Goal: Transaction & Acquisition: Purchase product/service

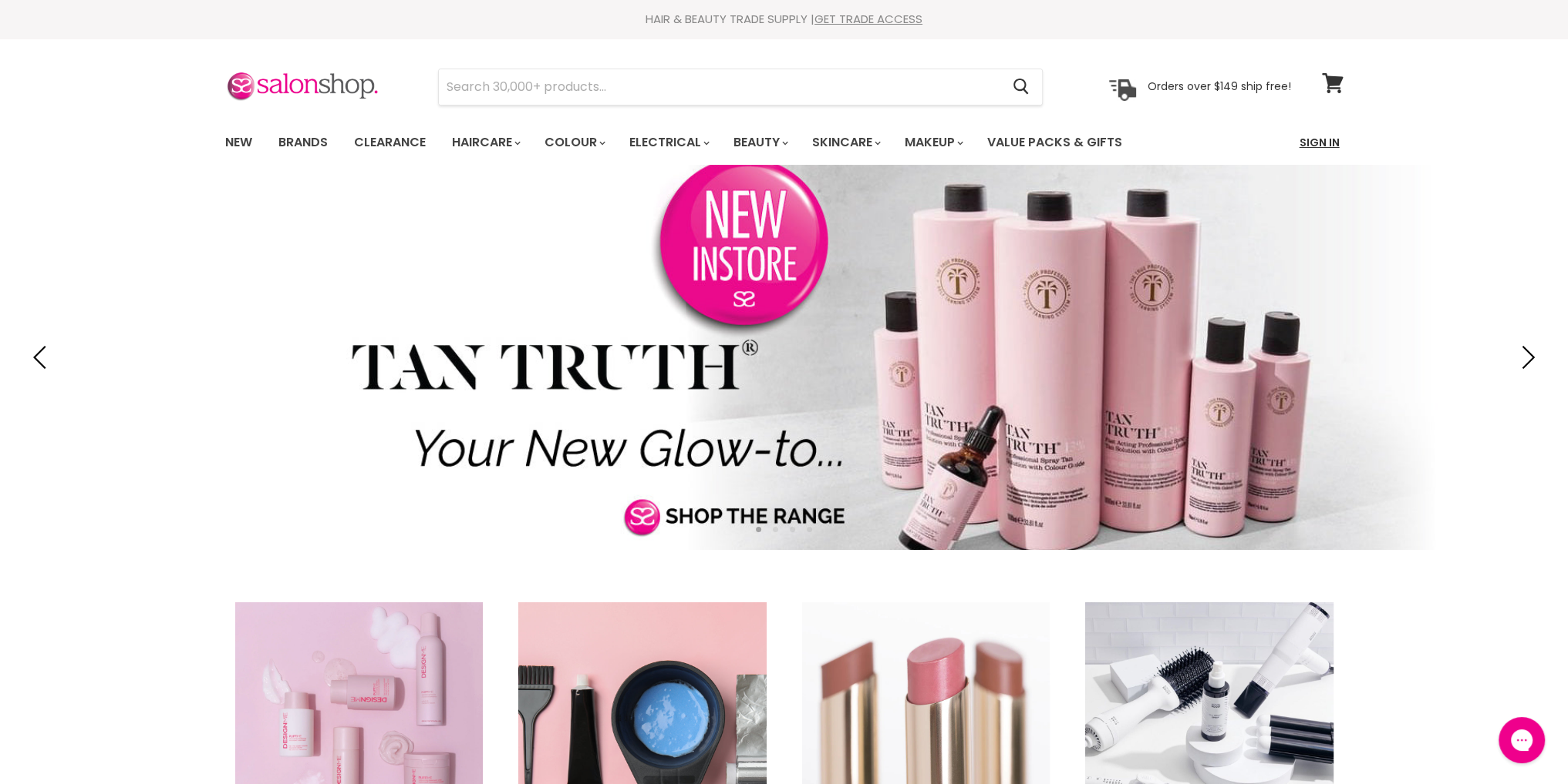
click at [1321, 144] on link "Sign In" at bounding box center [1319, 143] width 59 height 33
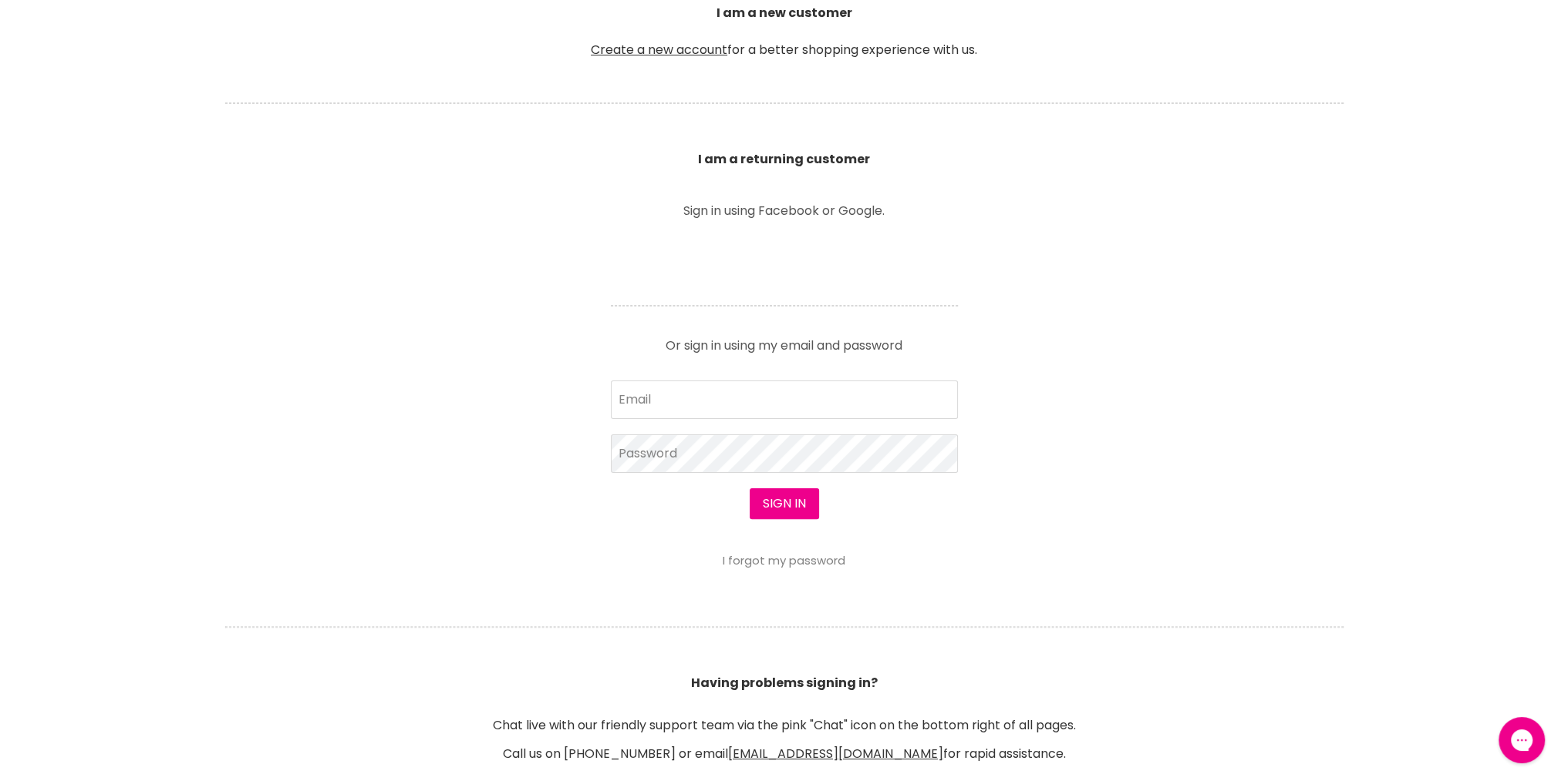
scroll to position [616, 0]
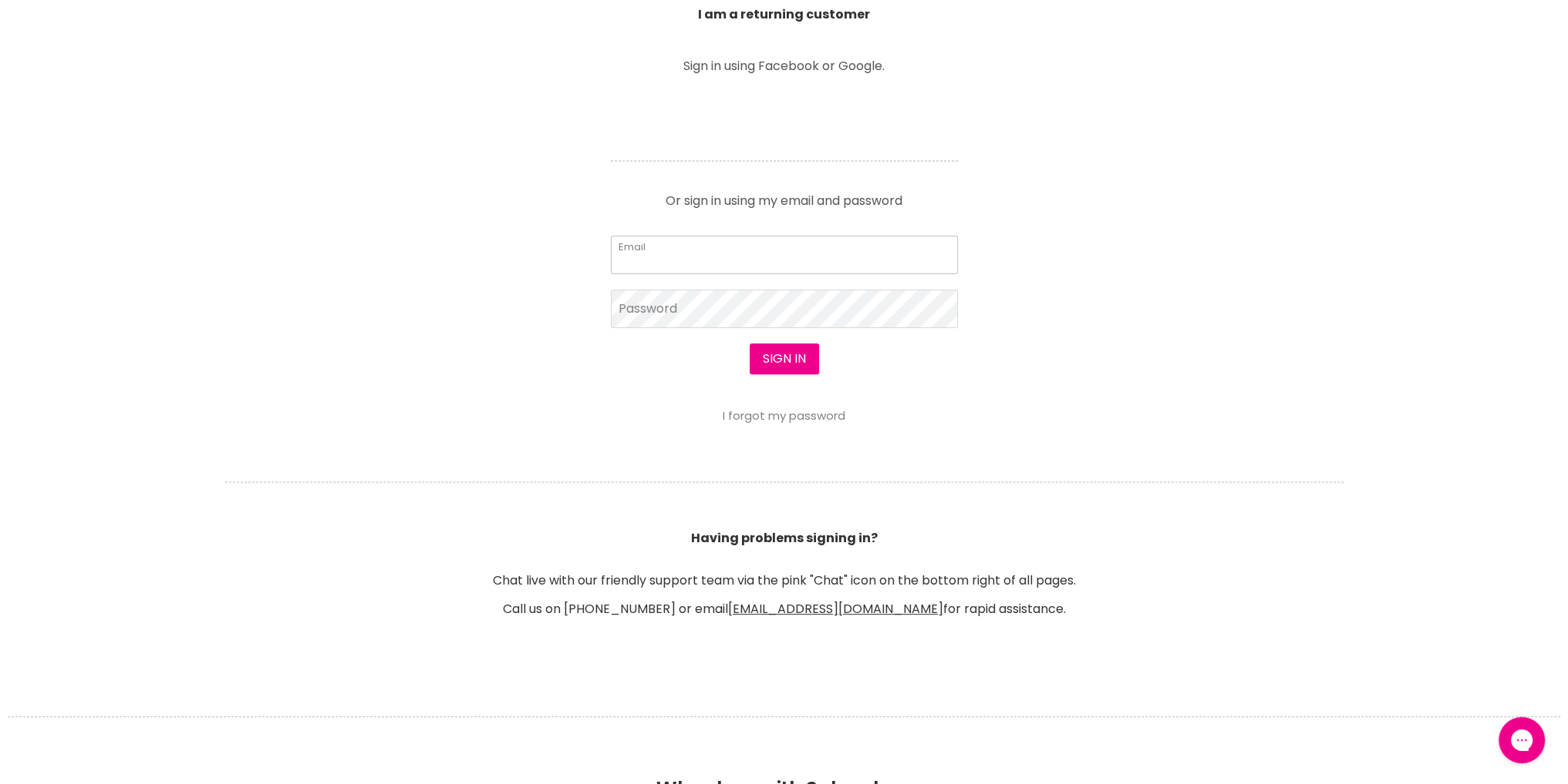
click at [678, 250] on input "Email" at bounding box center [784, 255] width 347 height 39
type input "[EMAIL_ADDRESS][PERSON_NAME][DOMAIN_NAME]"
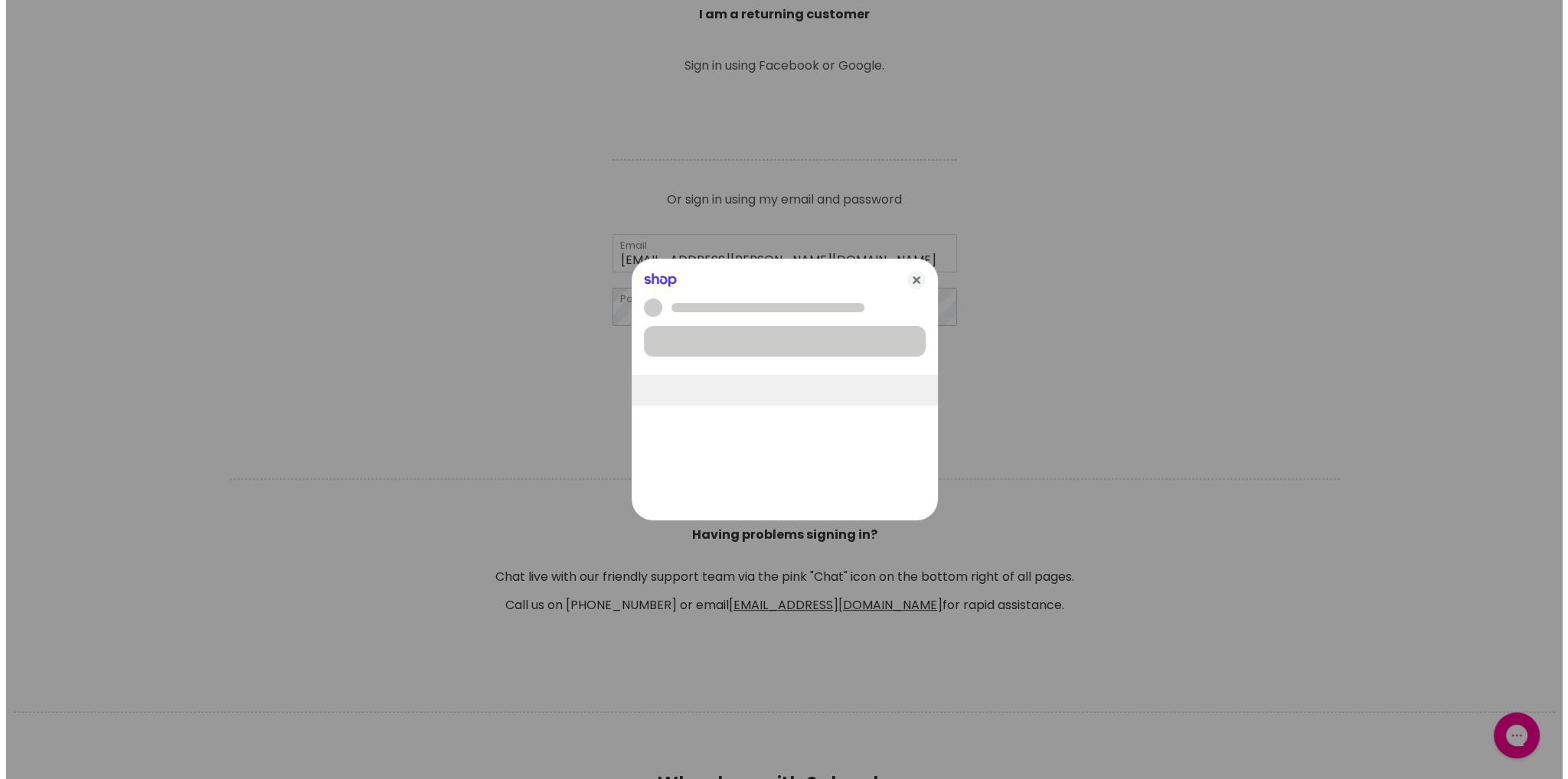
scroll to position [613, 0]
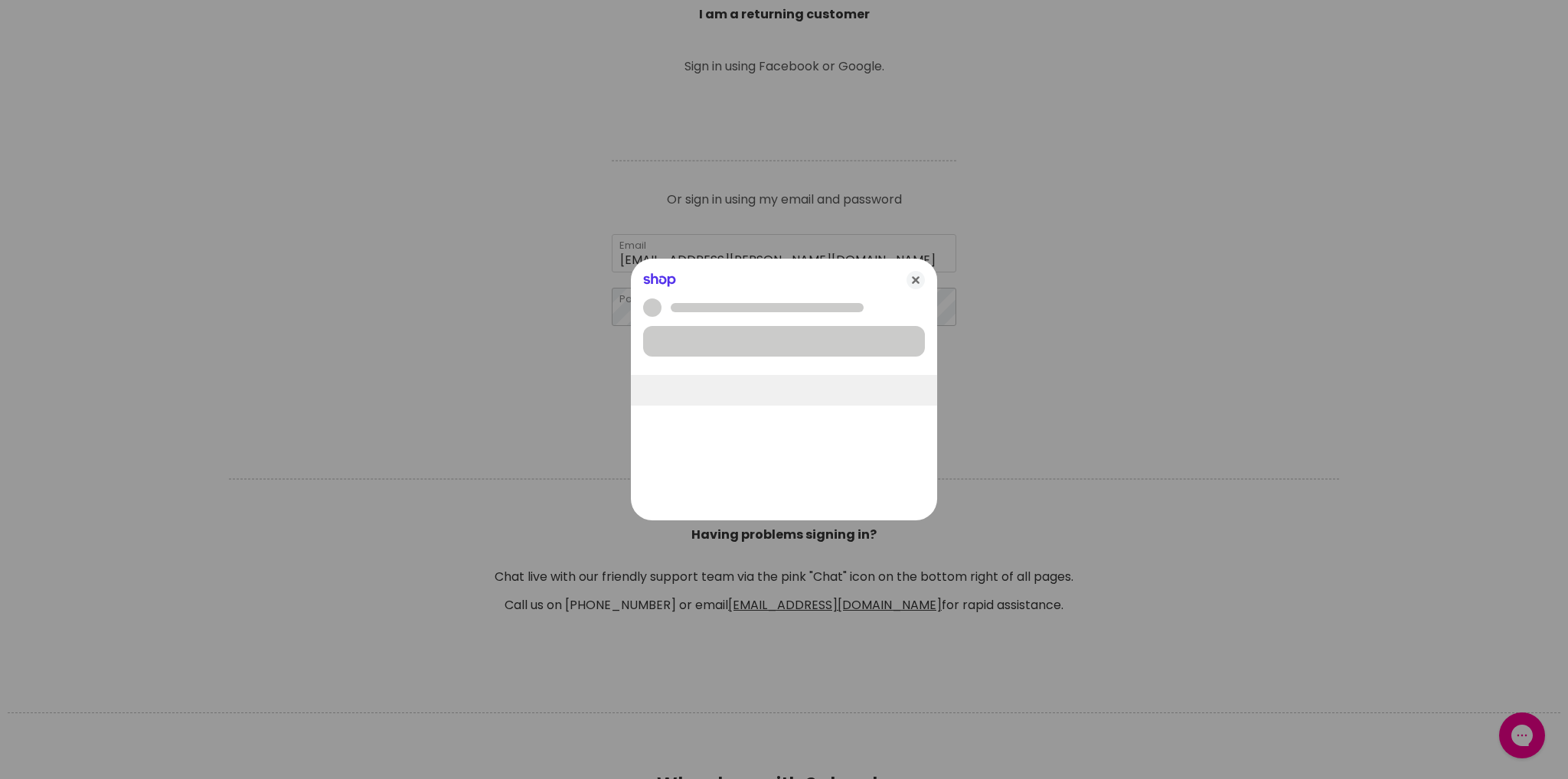
click at [667, 300] on body "Skip to content HAIR & BEAUTY TRADE SUPPLY | GET TRADE ACCESS HAIR & BEAUTY TRA…" at bounding box center [784, 550] width 1568 height 2327
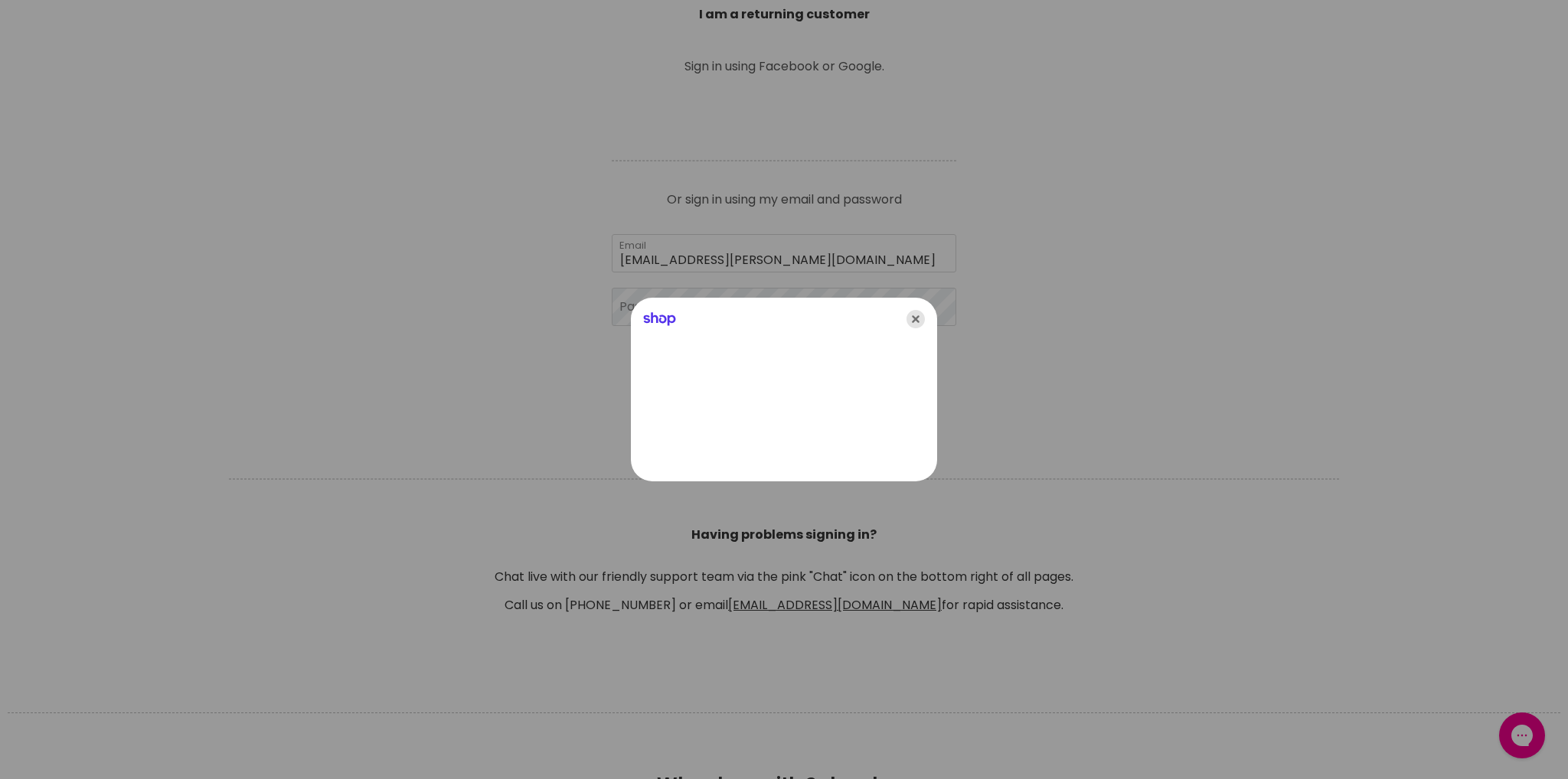
click at [914, 320] on icon "Close" at bounding box center [915, 319] width 18 height 18
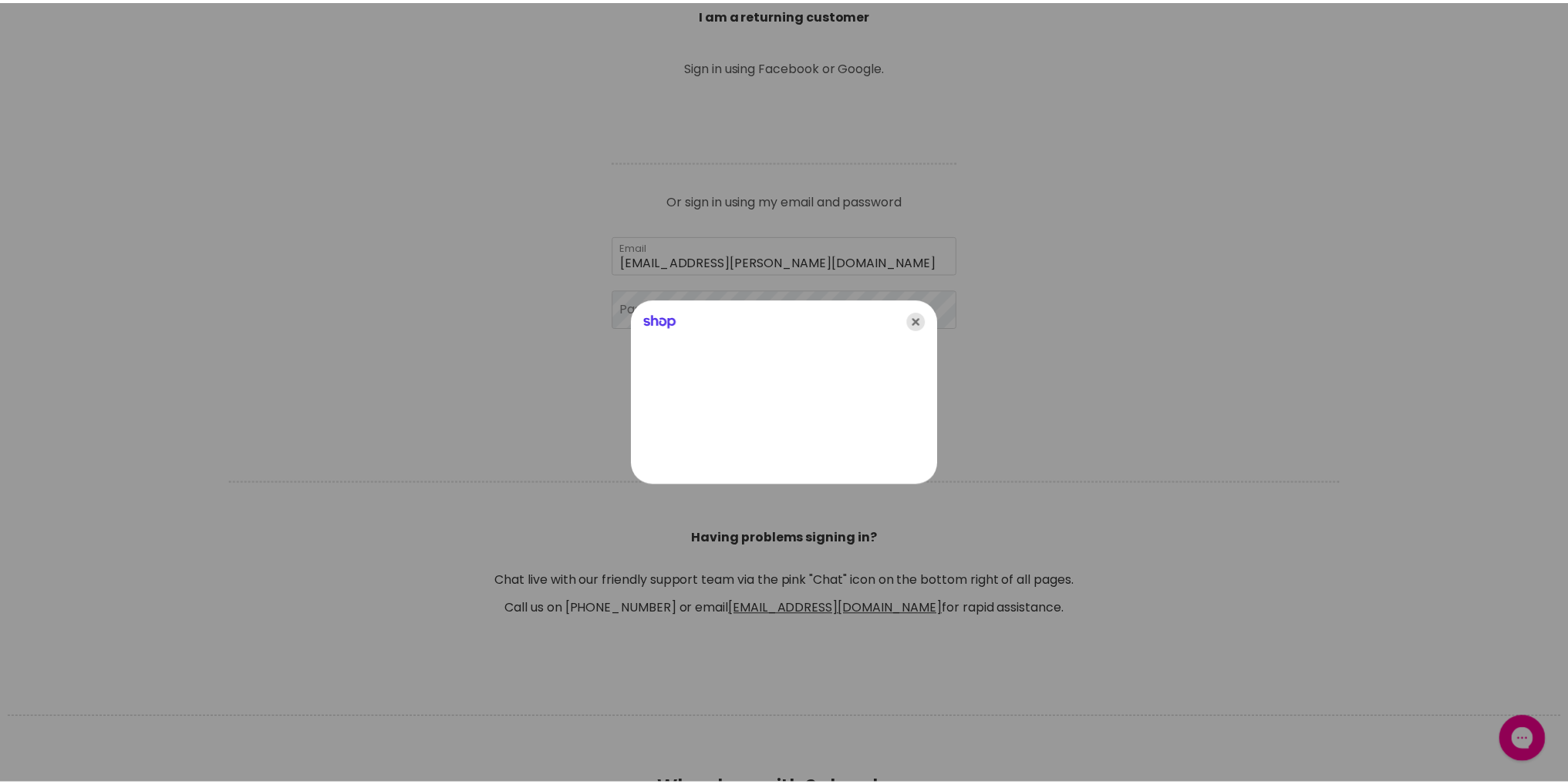
scroll to position [616, 0]
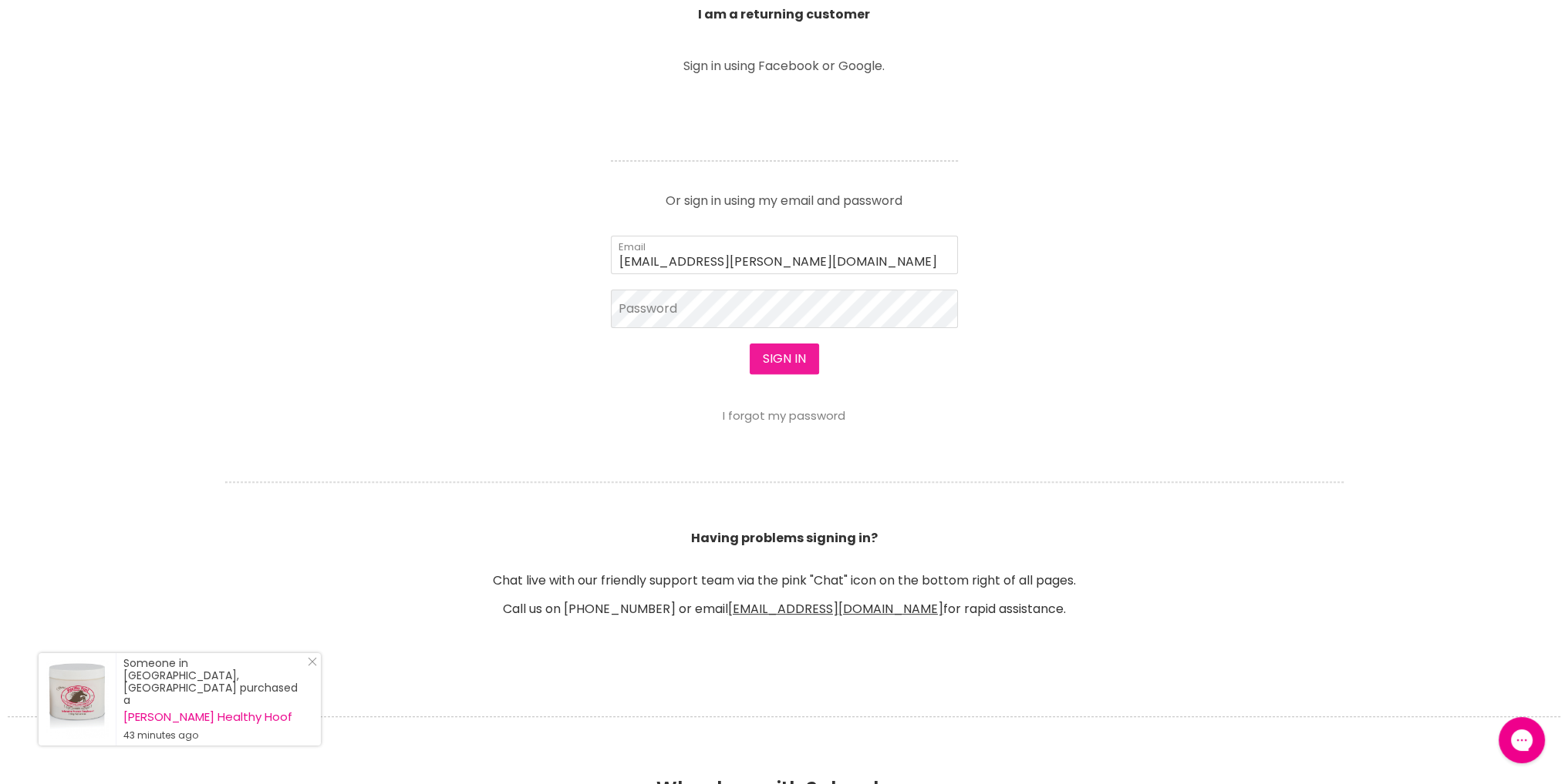
click at [773, 359] on button "Sign in" at bounding box center [784, 359] width 69 height 31
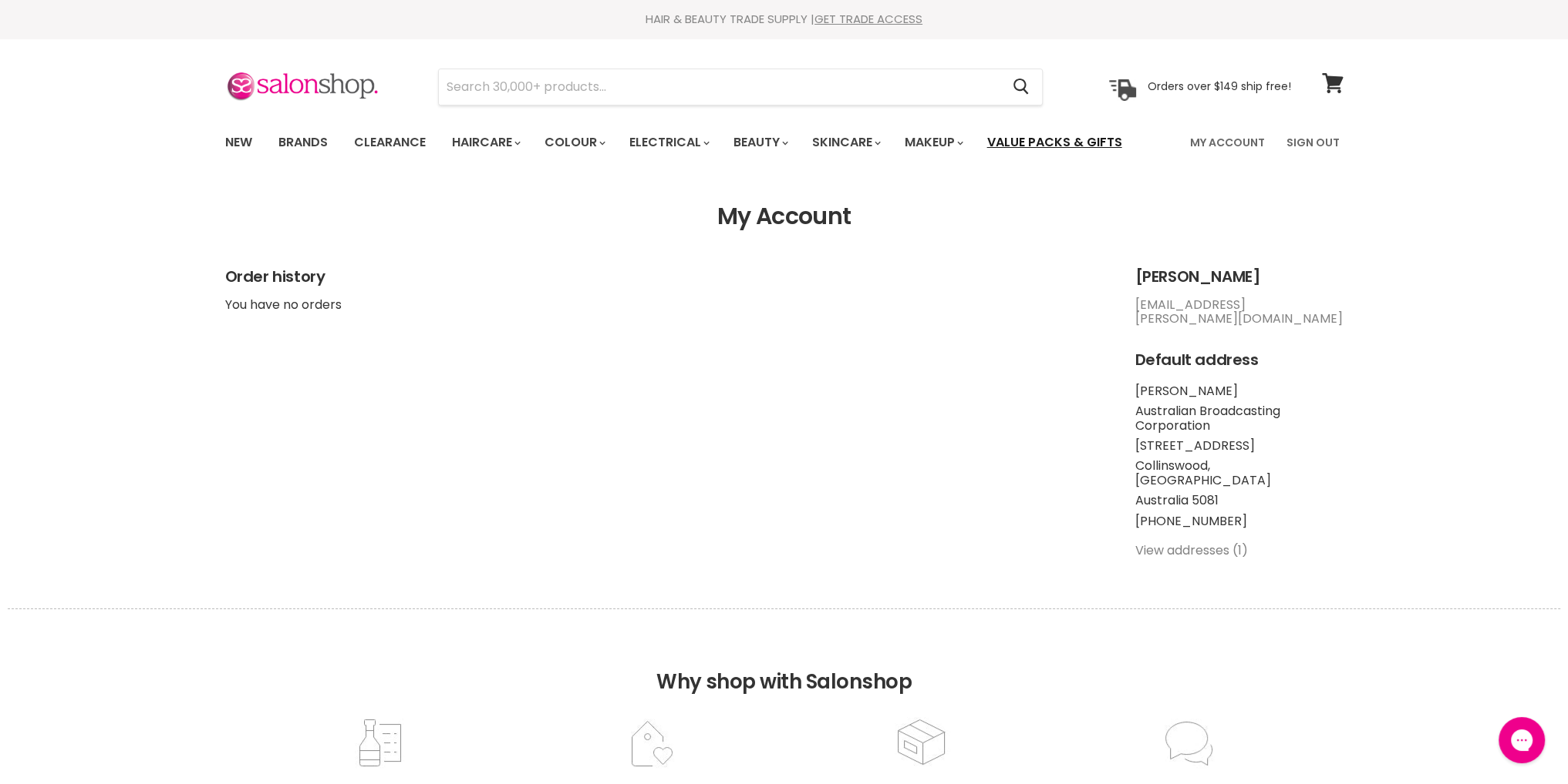
click at [1092, 144] on link "Value Packs & Gifts" at bounding box center [1054, 143] width 158 height 33
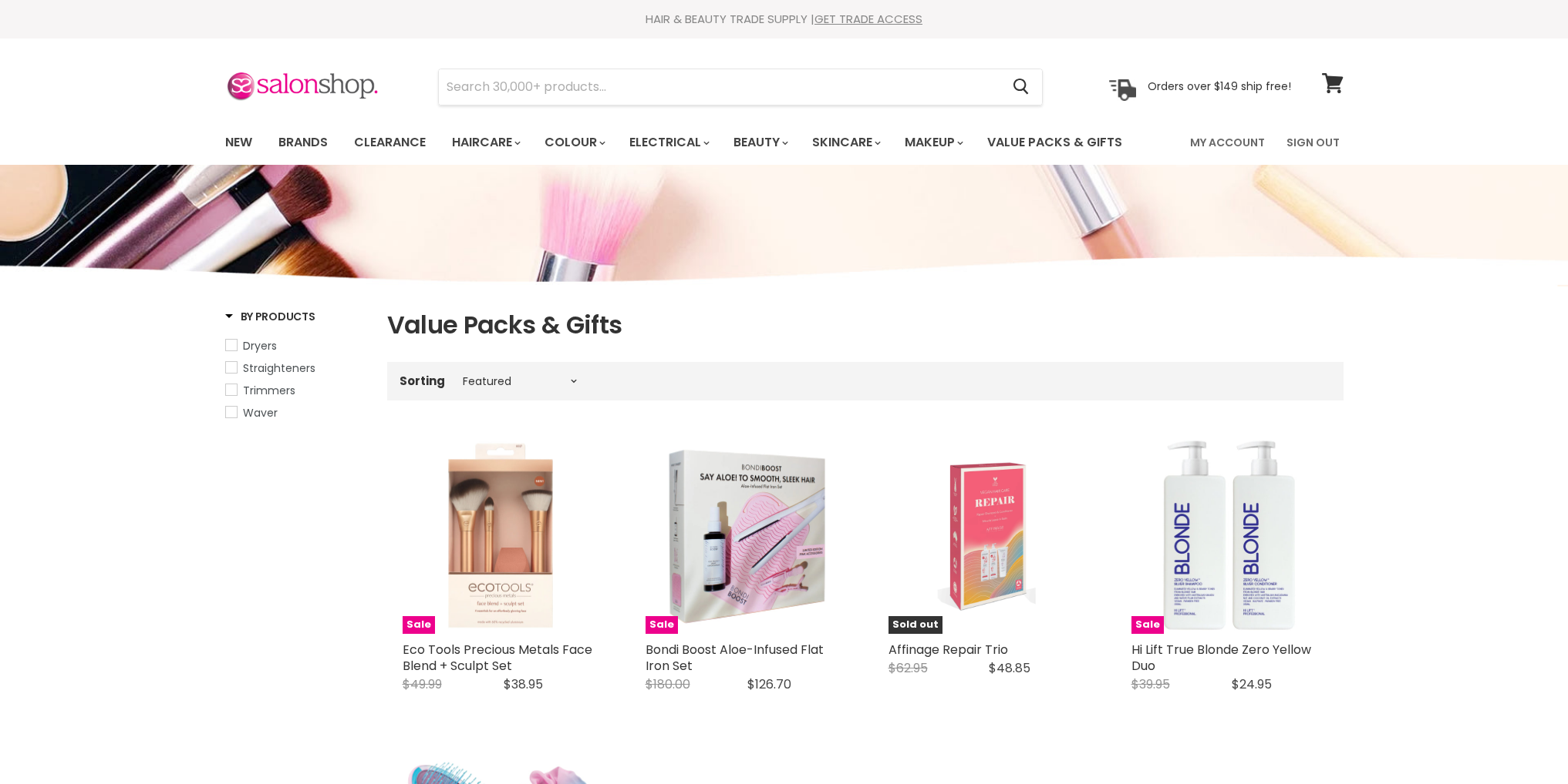
select select "manual"
click at [291, 144] on link "Brands" at bounding box center [303, 143] width 72 height 33
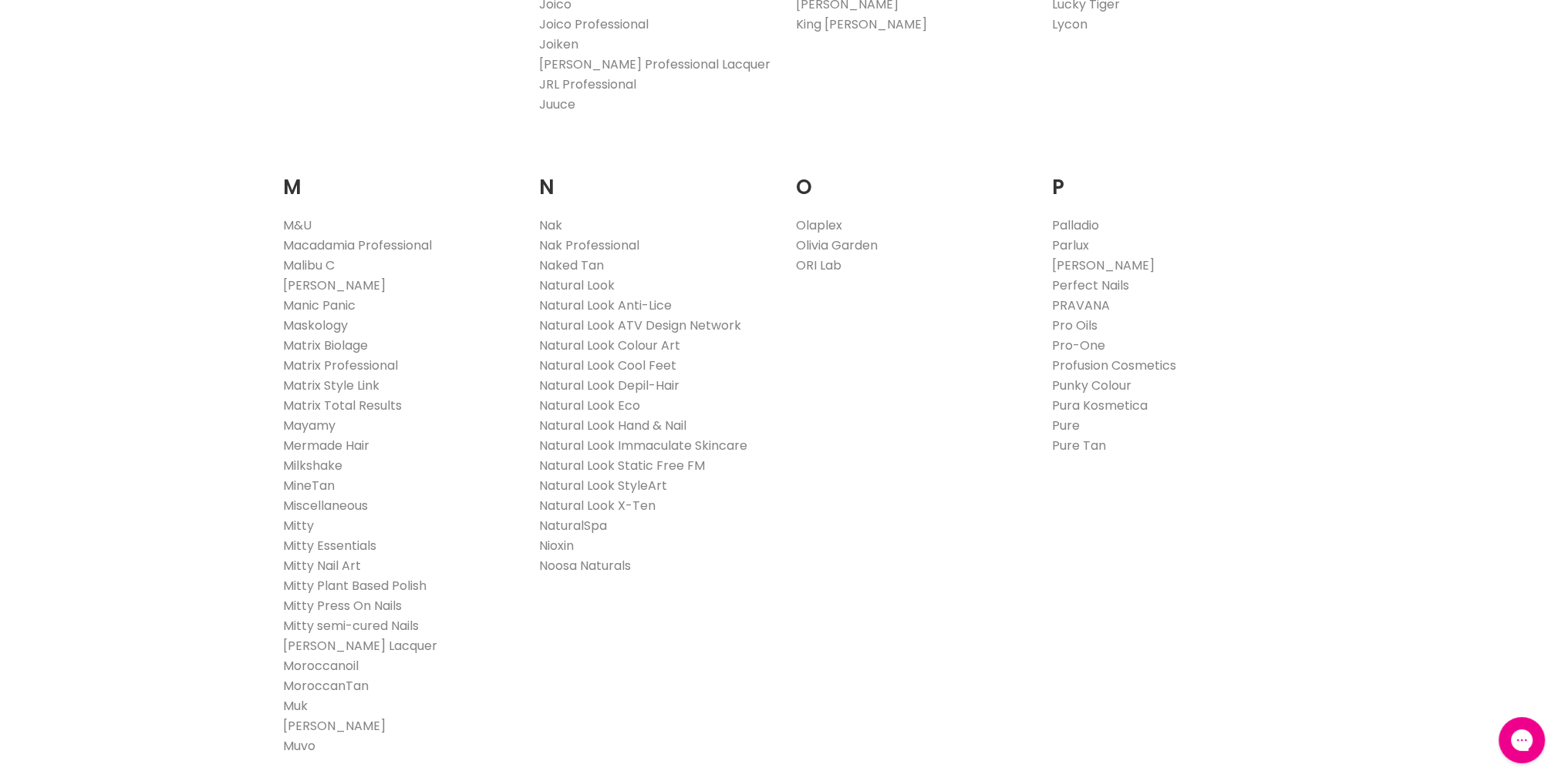
scroll to position [1849, 0]
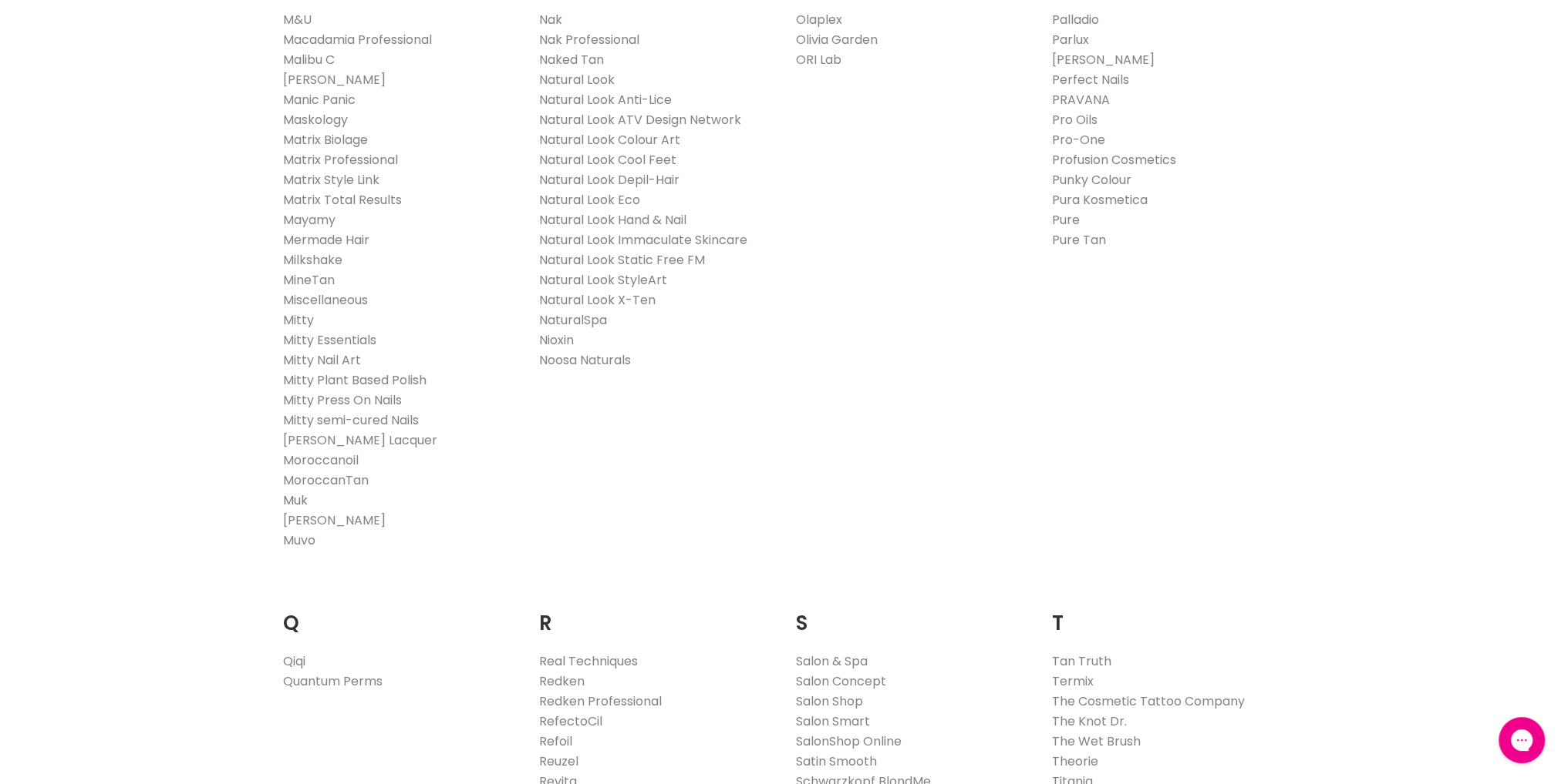
click at [292, 502] on link "Muk" at bounding box center [296, 500] width 25 height 17
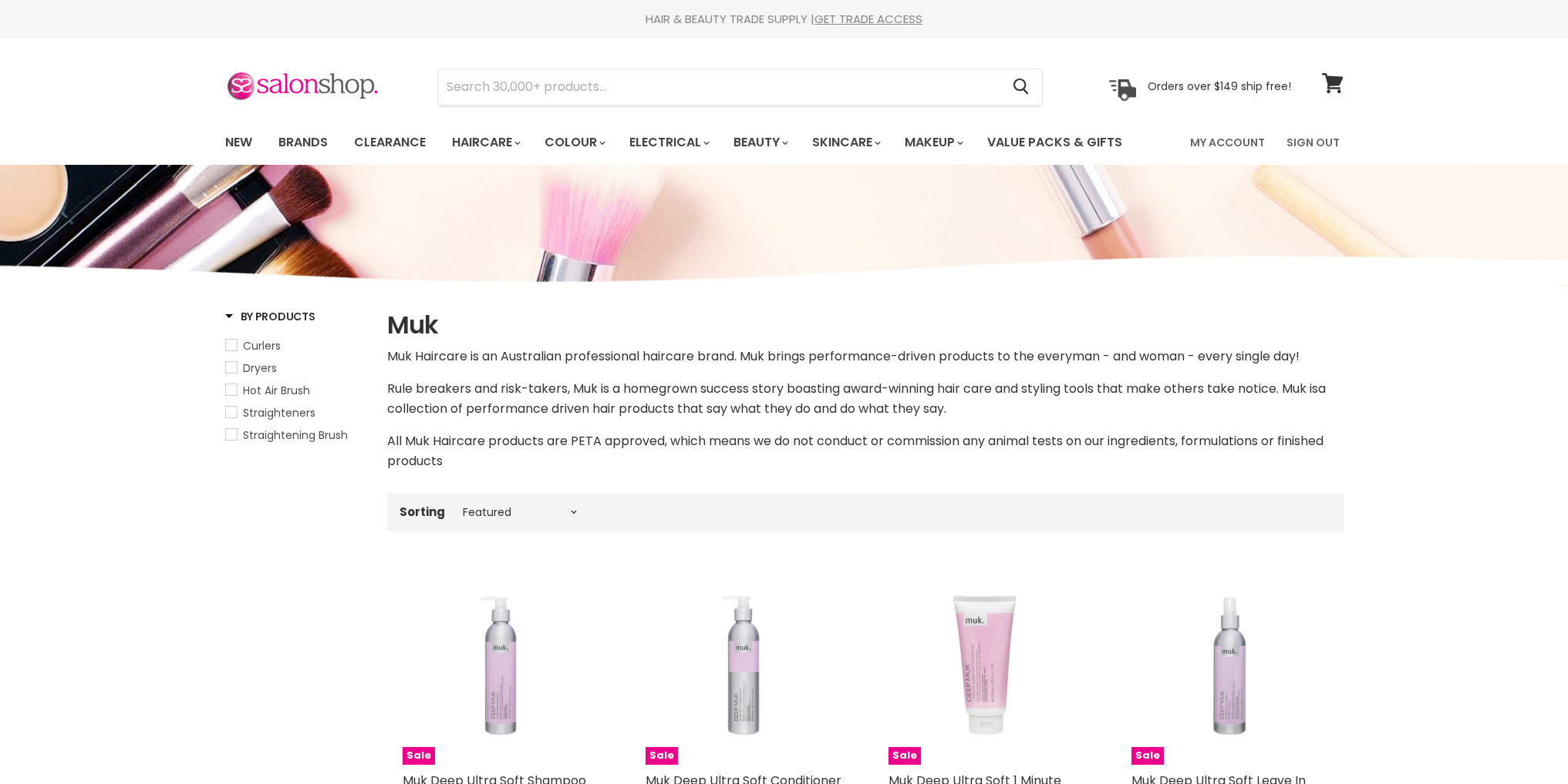
select select "manual"
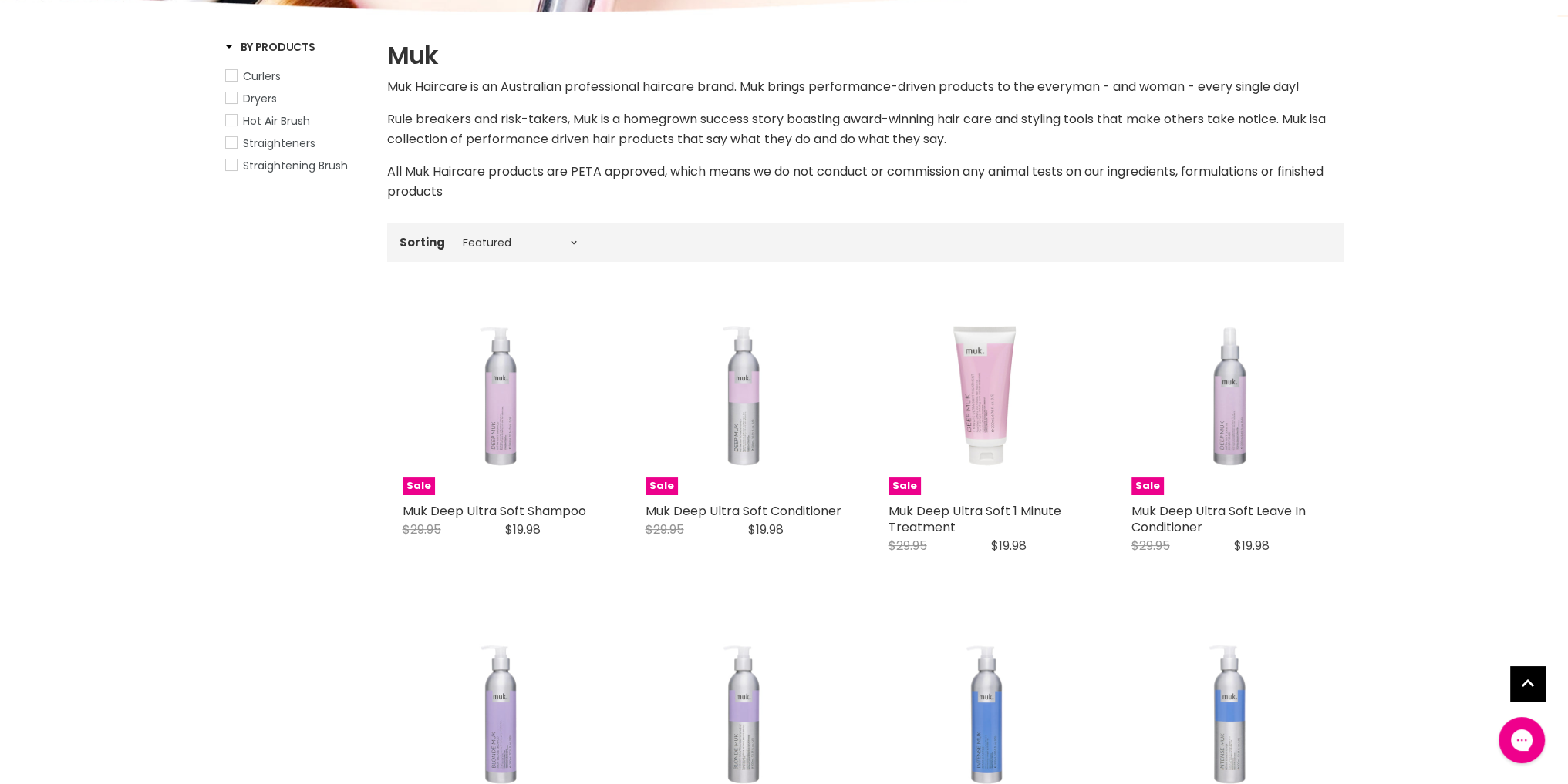
scroll to position [410, 0]
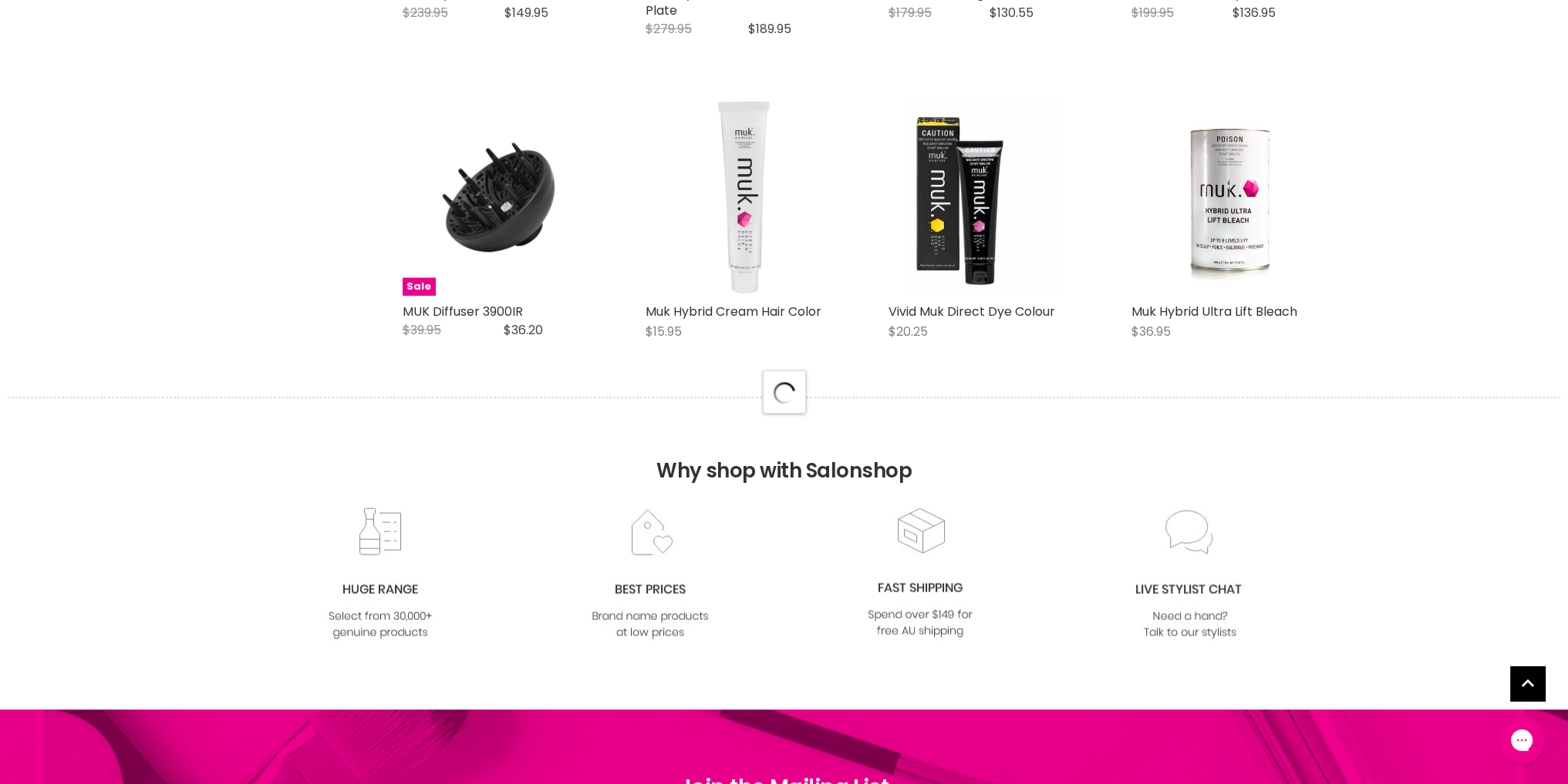
scroll to position [4315, 0]
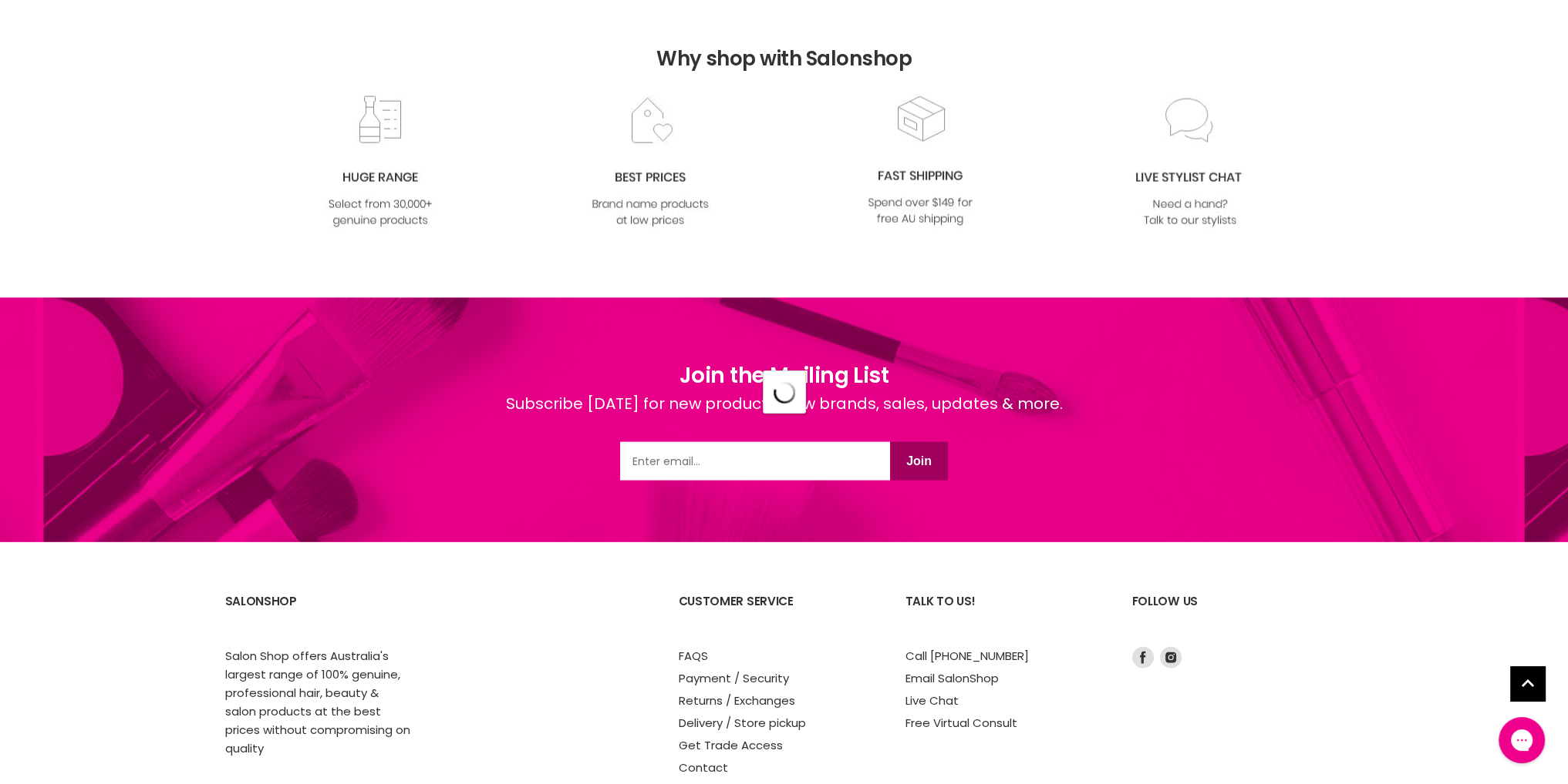
select select "manual"
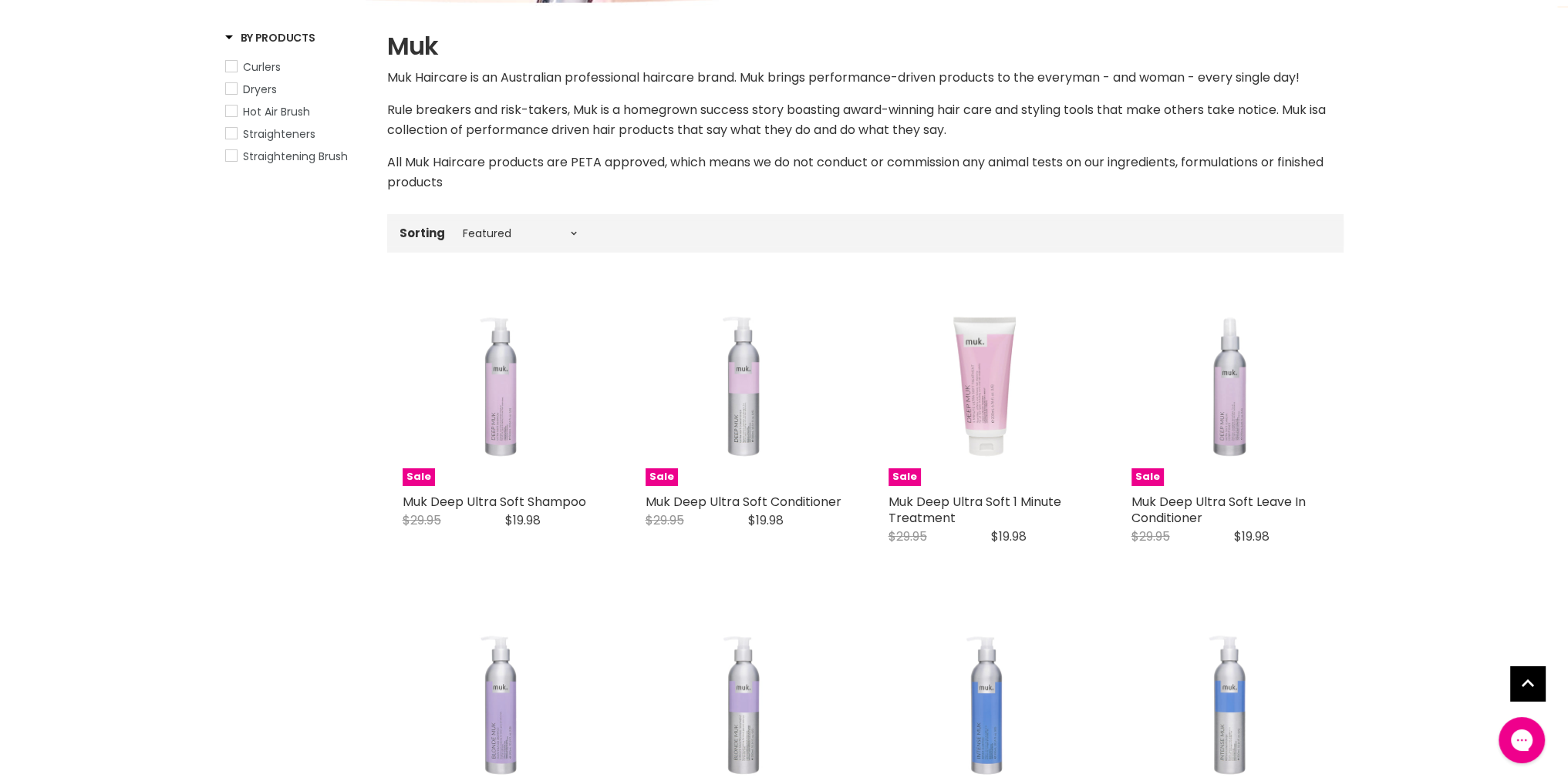
scroll to position [410, 0]
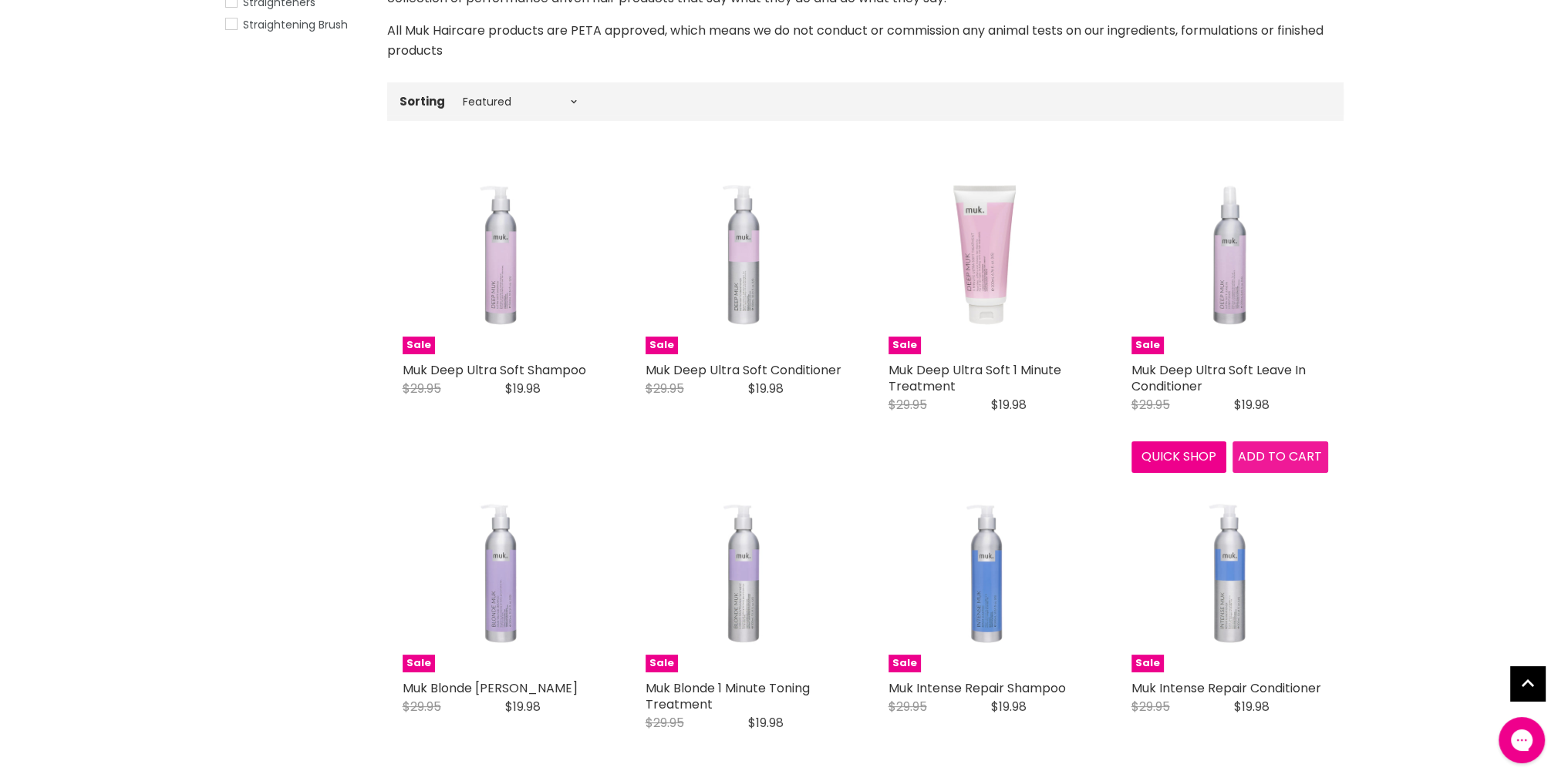
click at [1290, 465] on button "Add to cart" at bounding box center [1280, 457] width 95 height 31
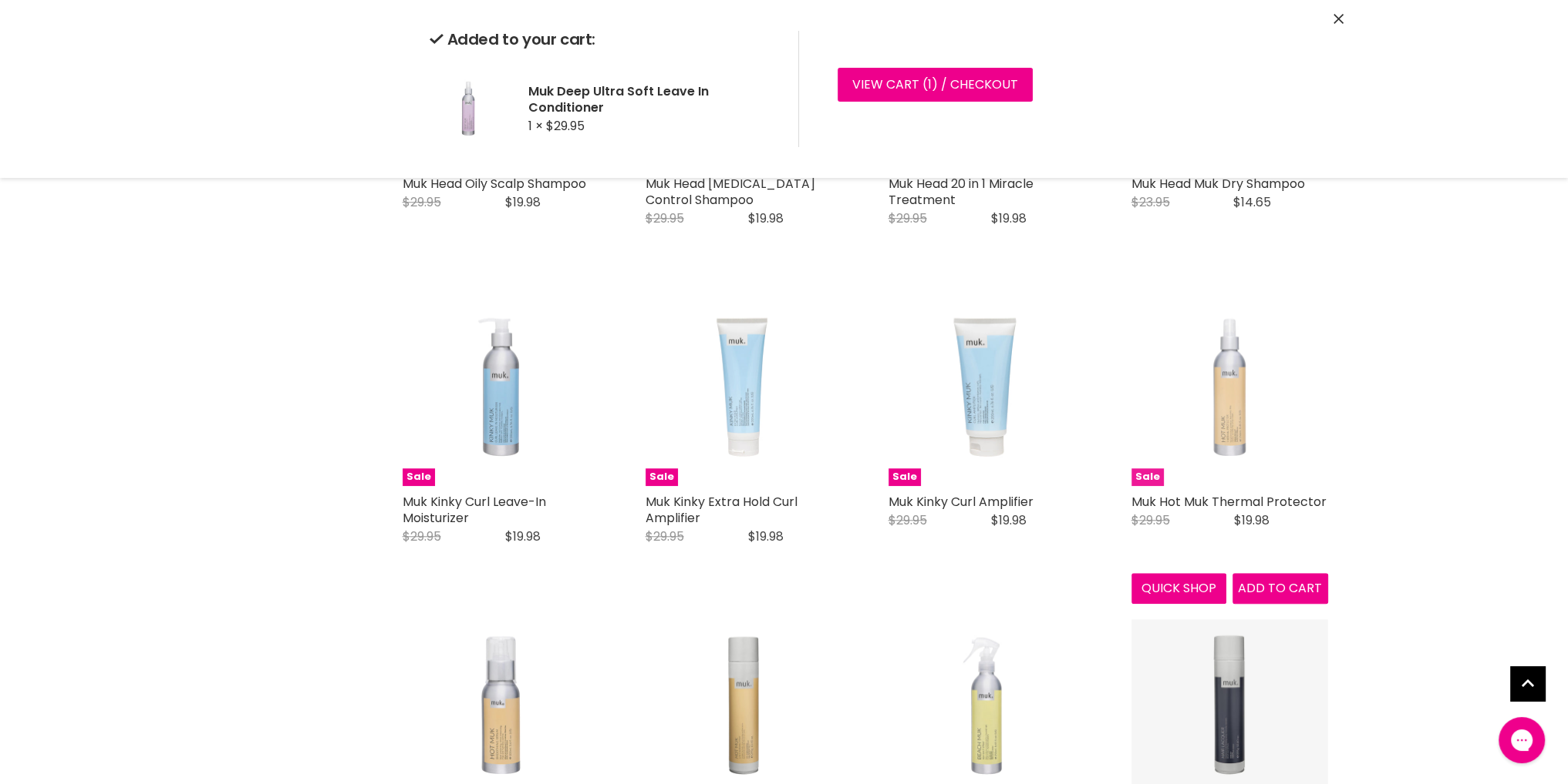
scroll to position [1849, 0]
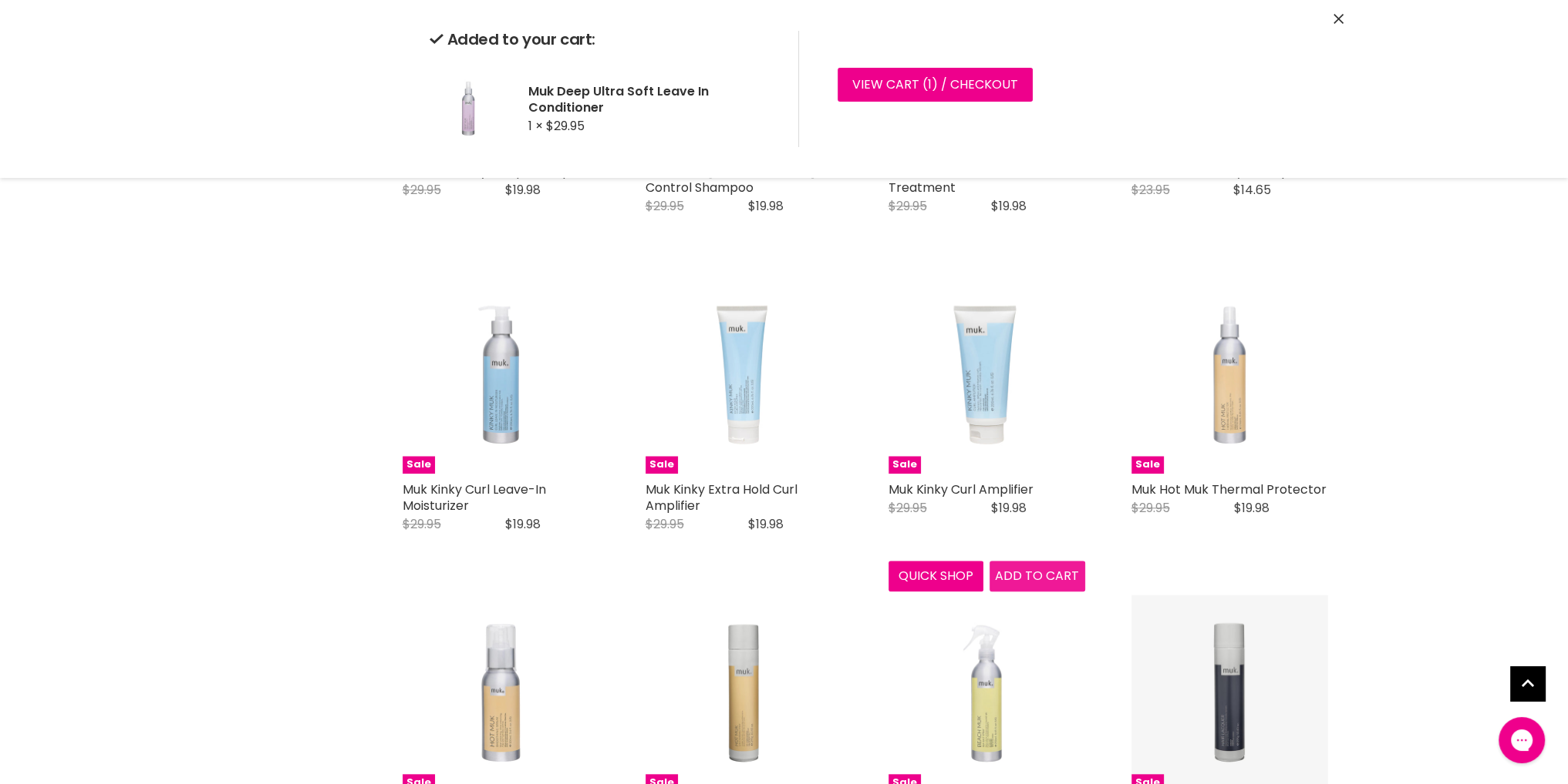
click at [1023, 585] on span "Add to cart" at bounding box center [1036, 576] width 84 height 17
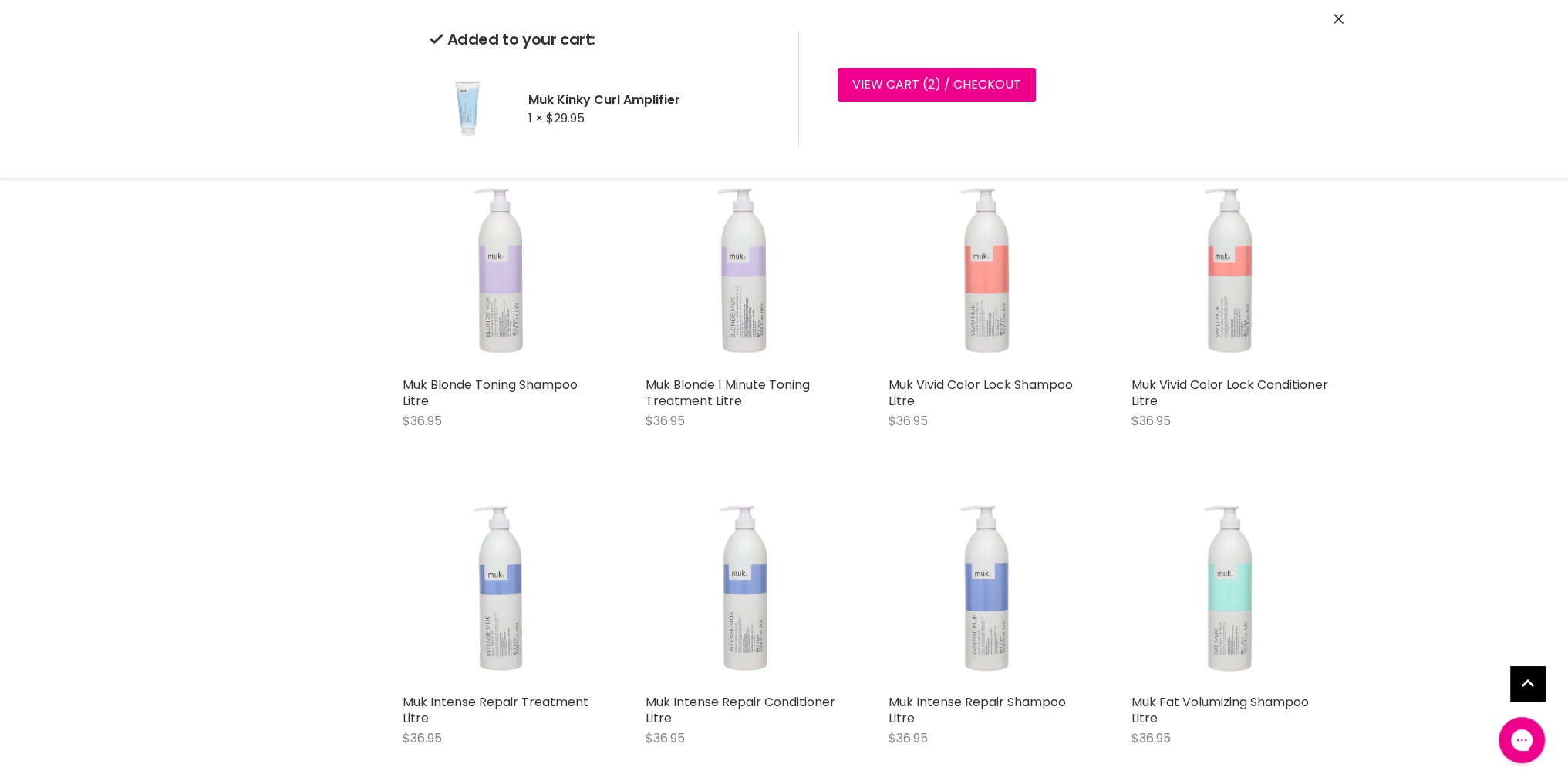
scroll to position [5343, 0]
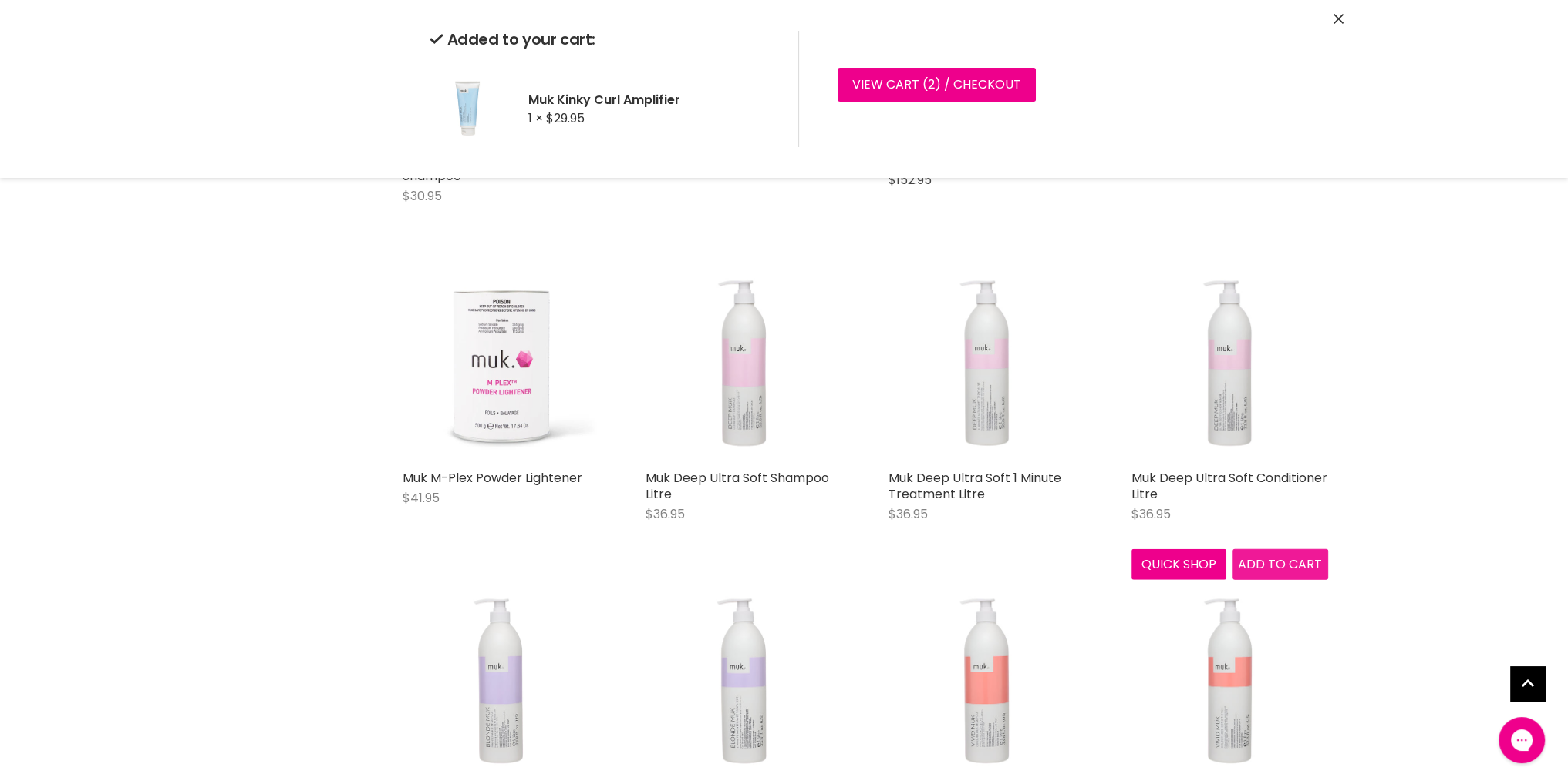
click at [1257, 556] on span "Add to cart" at bounding box center [1279, 564] width 84 height 17
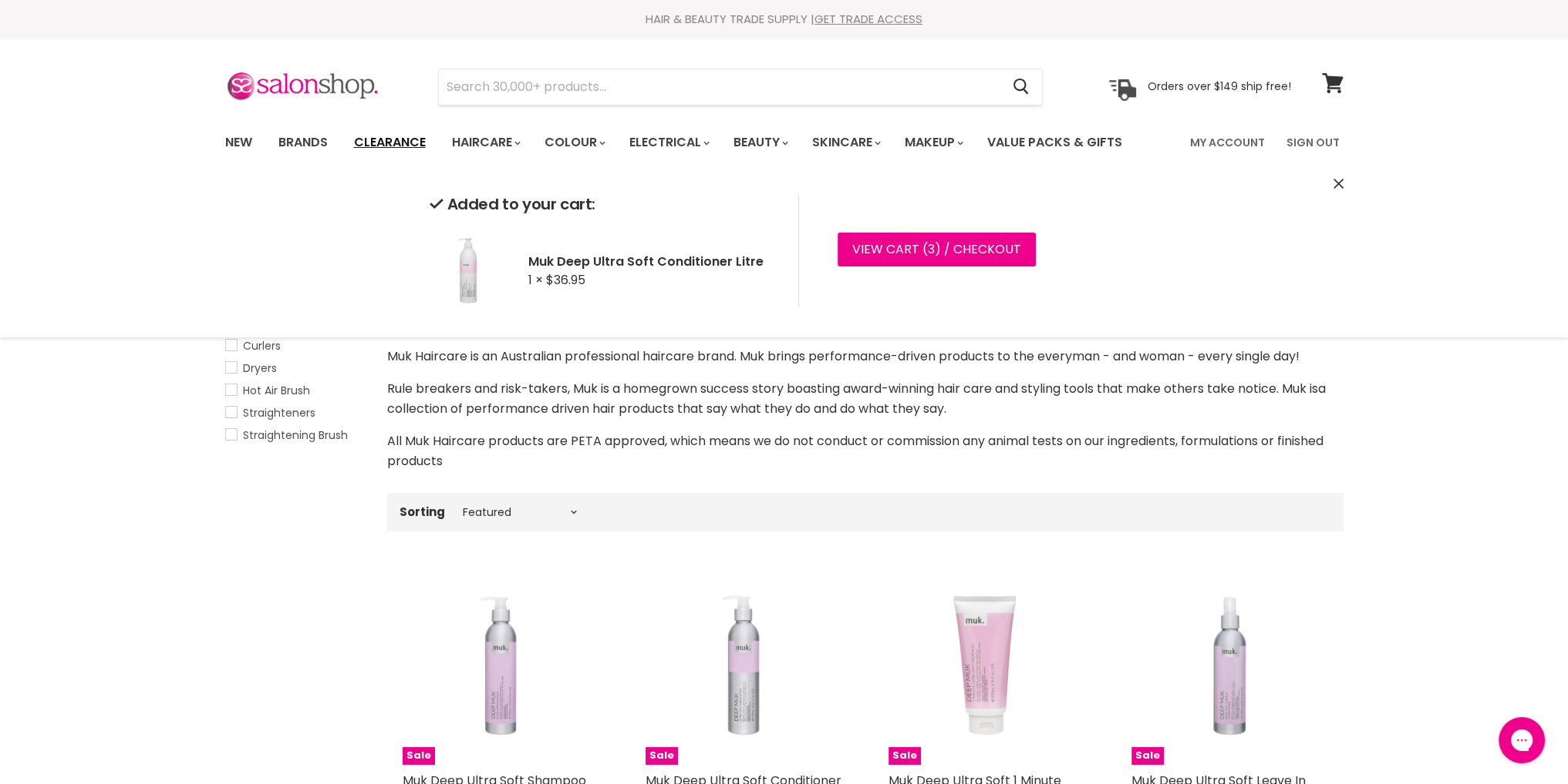
click at [370, 144] on link "Clearance" at bounding box center [389, 143] width 94 height 33
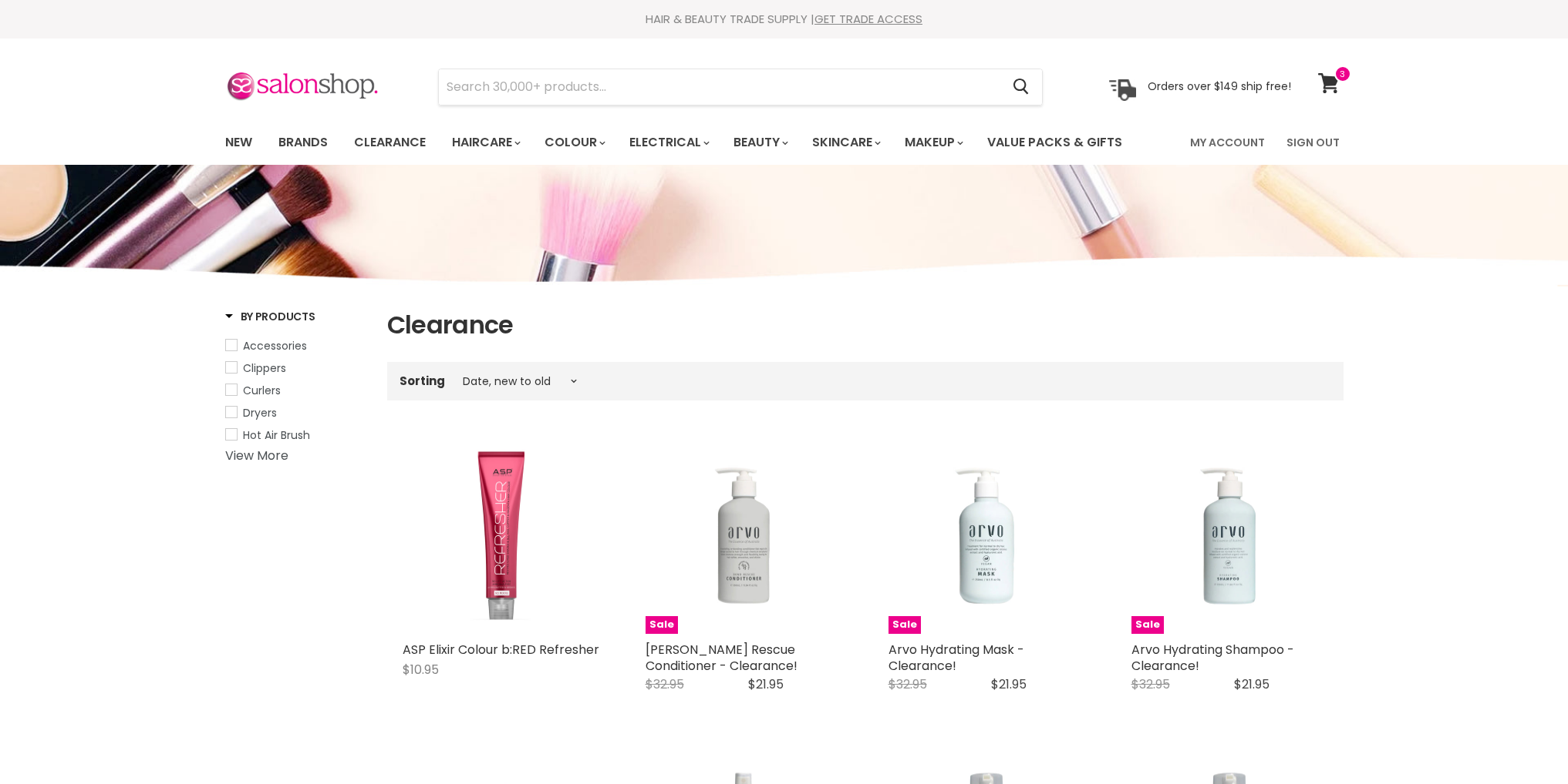
select select "created-descending"
click at [256, 457] on link "View More" at bounding box center [257, 456] width 64 height 17
click at [311, 139] on link "Brands" at bounding box center [303, 143] width 72 height 33
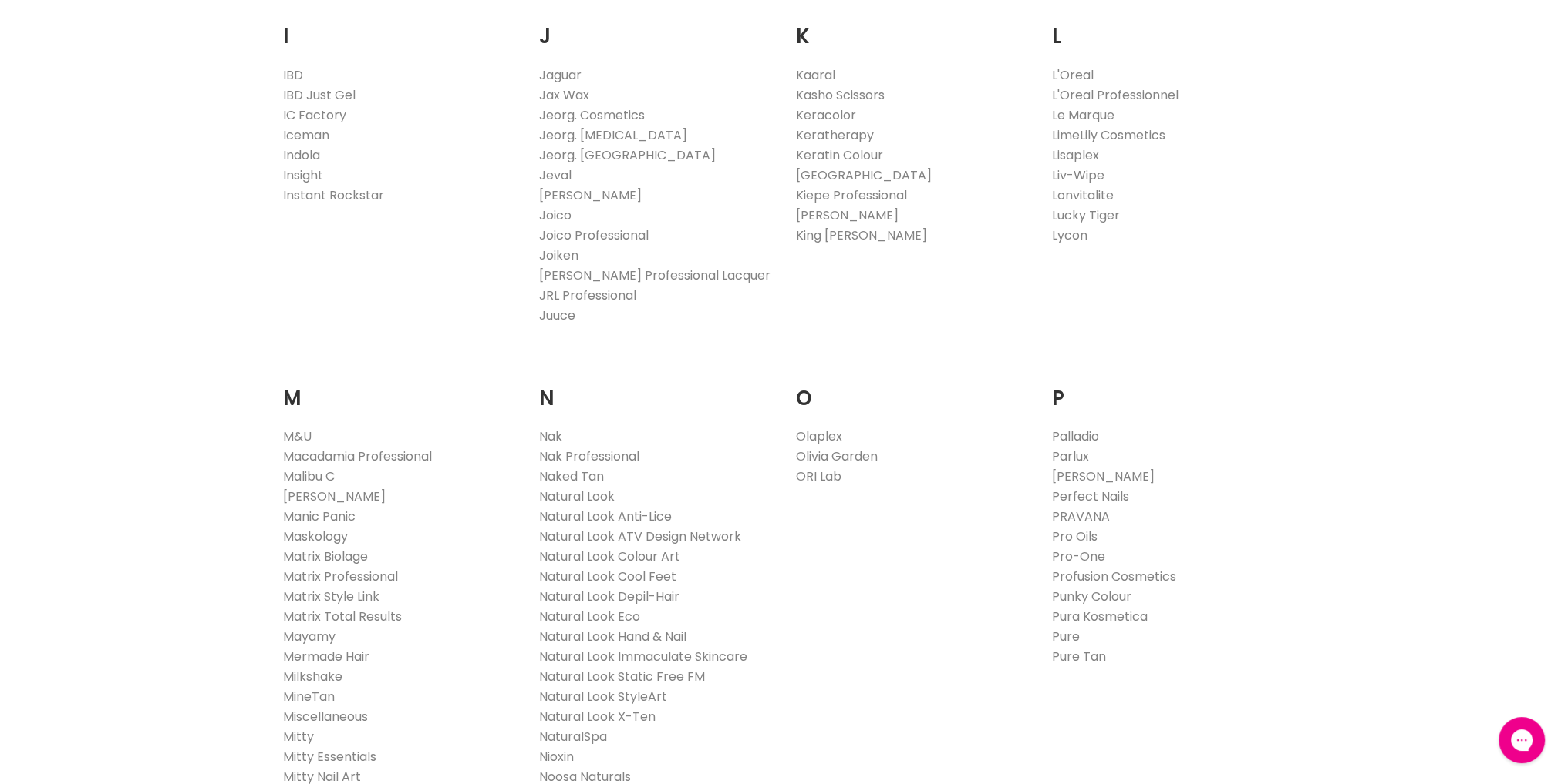
scroll to position [1438, 0]
click at [545, 430] on link "Nak" at bounding box center [550, 431] width 23 height 17
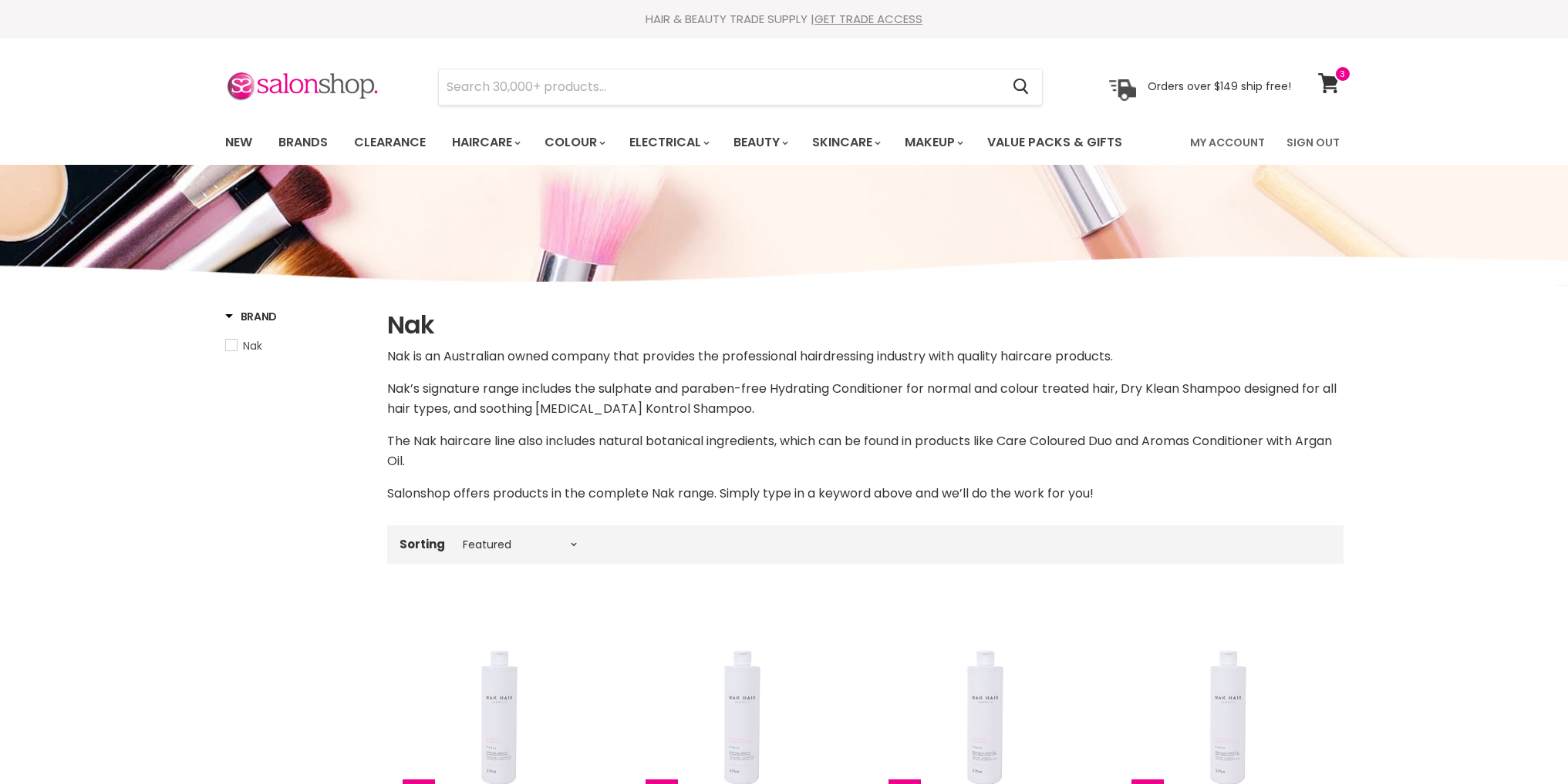
select select "manual"
click at [460, 75] on input "Search" at bounding box center [719, 87] width 562 height 36
click at [493, 84] on input "Search" at bounding box center [719, 87] width 562 height 36
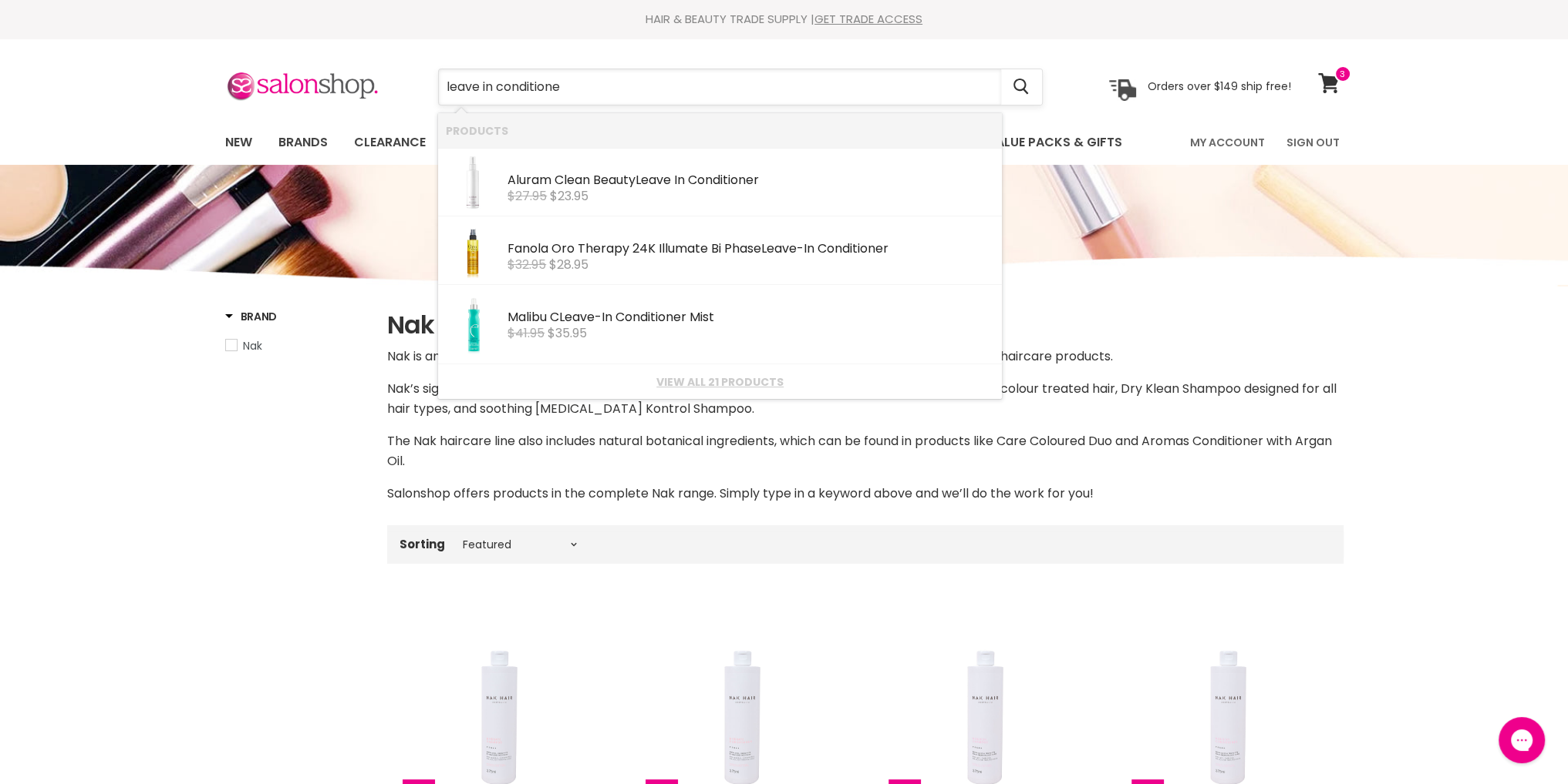
type input "leave in conditioner"
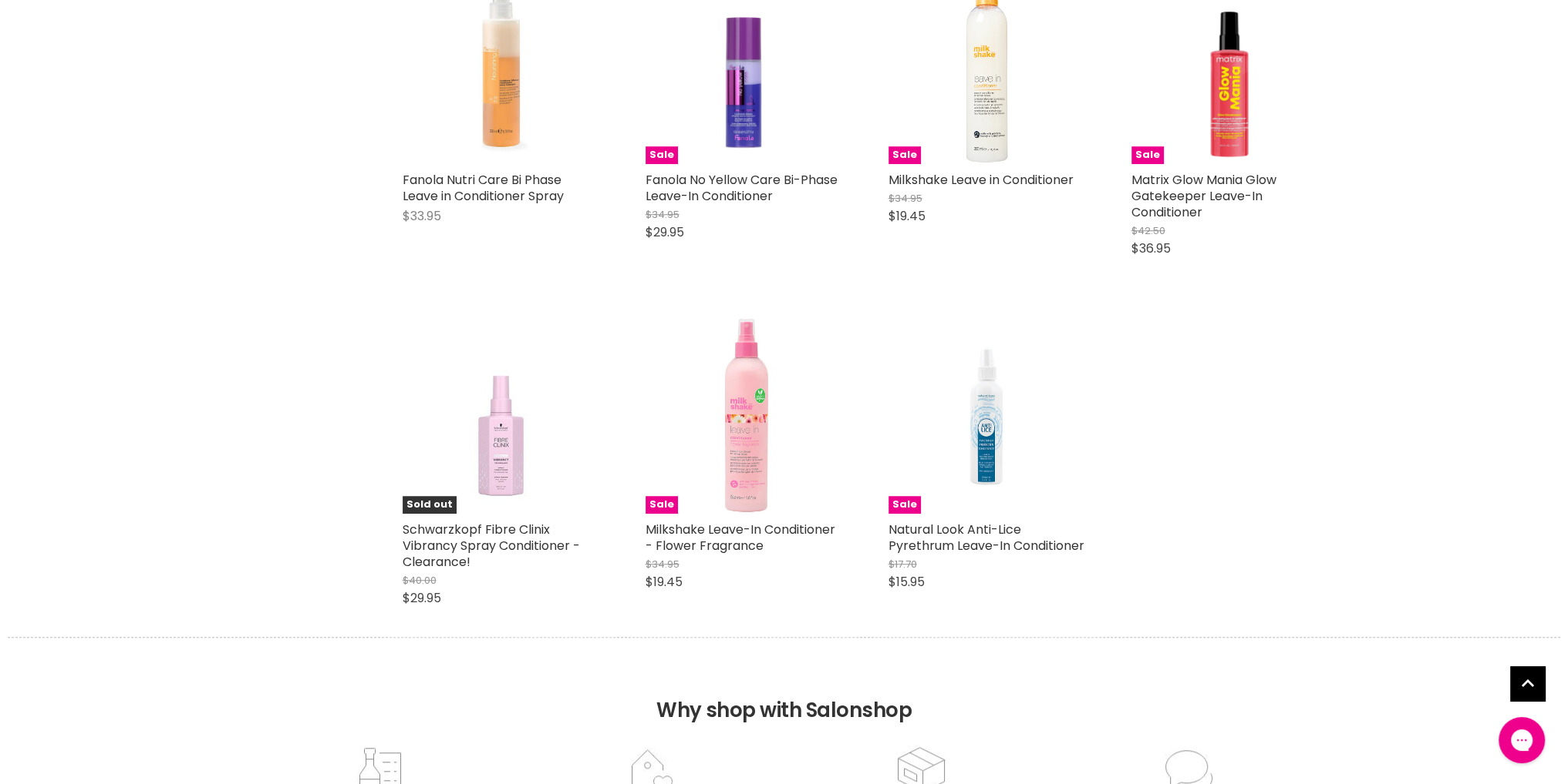
scroll to position [1438, 0]
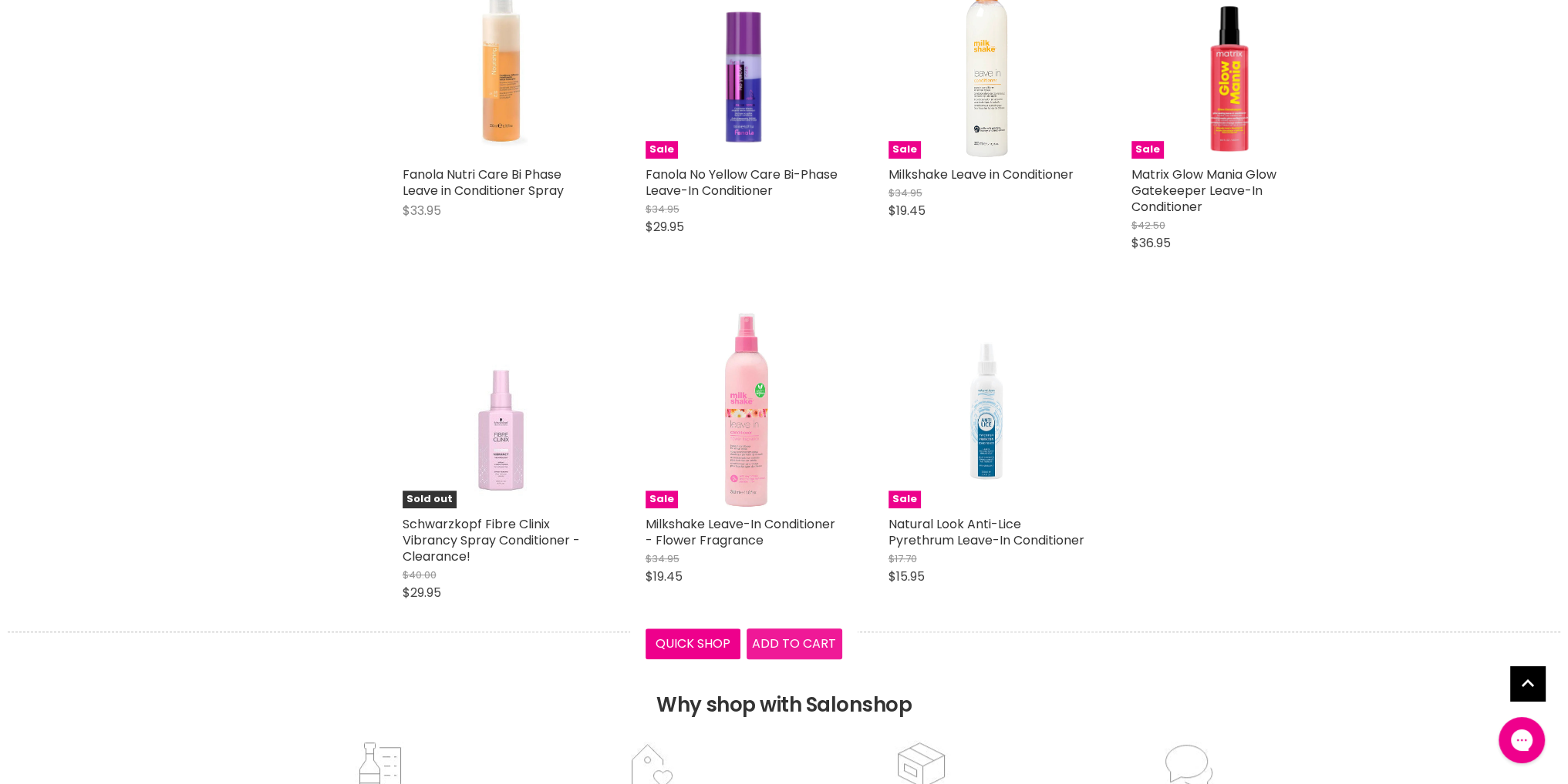
click at [788, 649] on span "Add to cart" at bounding box center [793, 643] width 84 height 17
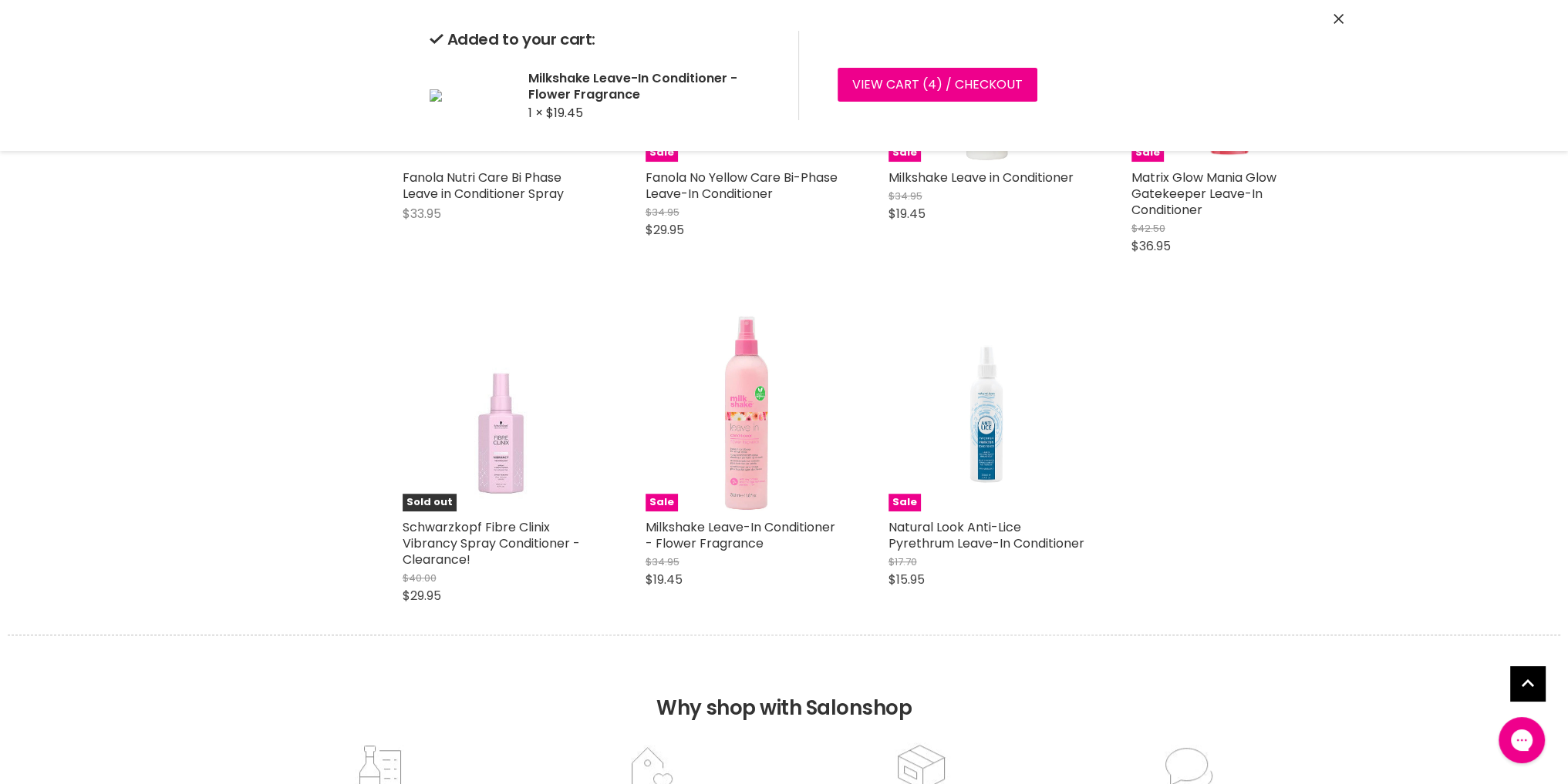
scroll to position [1438, 0]
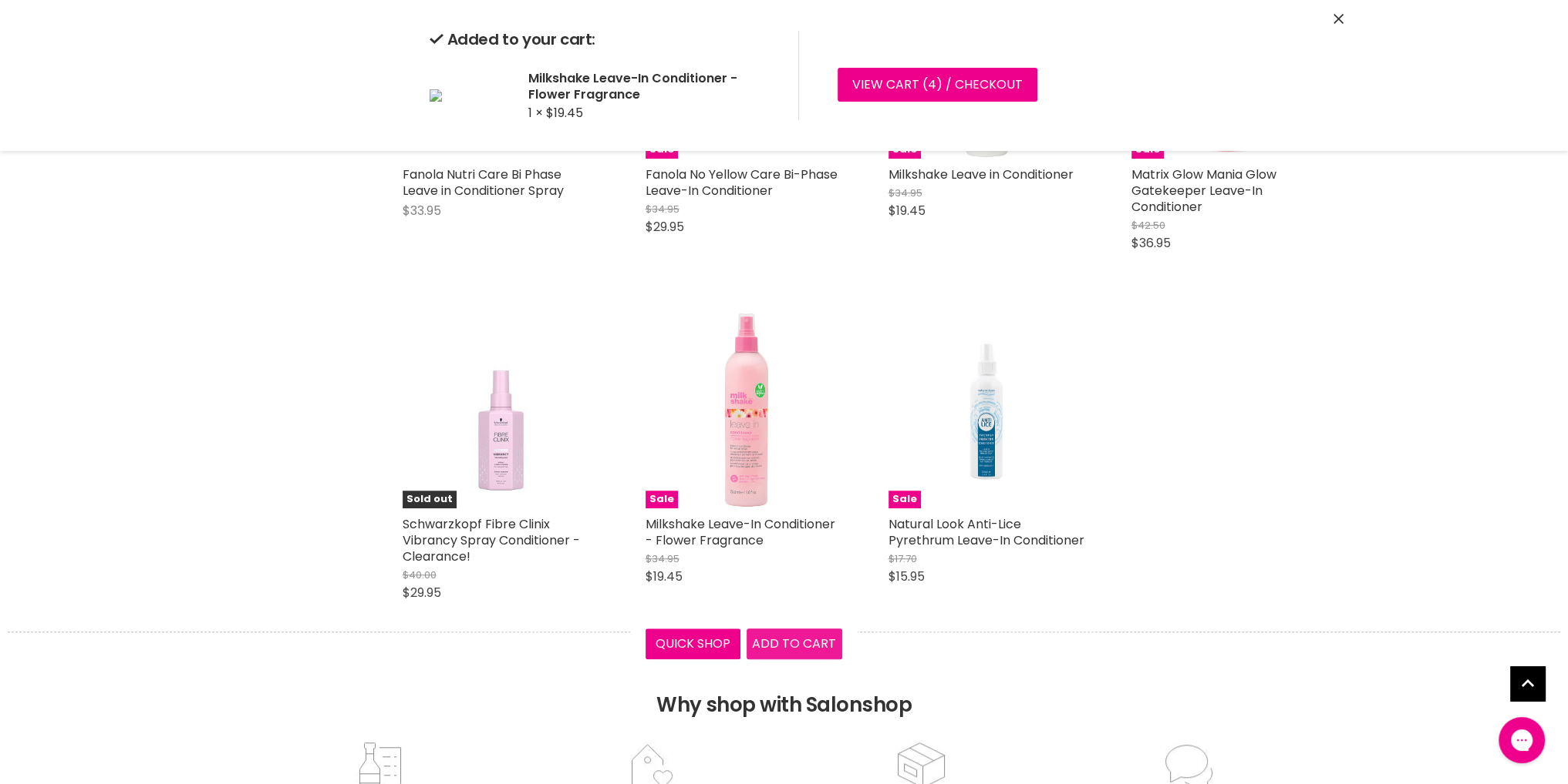
click at [762, 641] on div "Sale Milkshake Leave-In Conditioner - Flower Fragrance $34.95 $19.45 Milkshake …" at bounding box center [744, 485] width 227 height 379
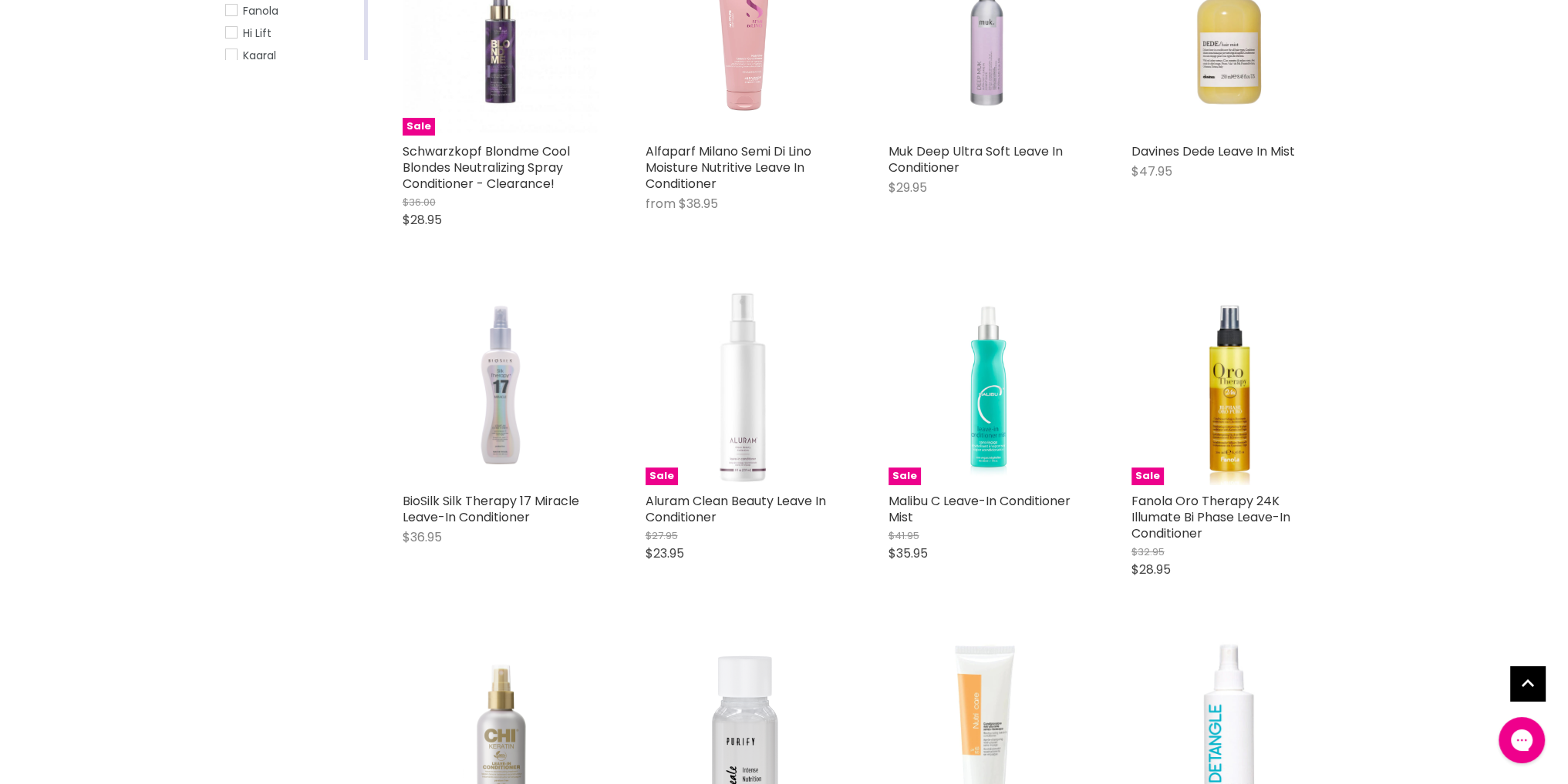
scroll to position [0, 0]
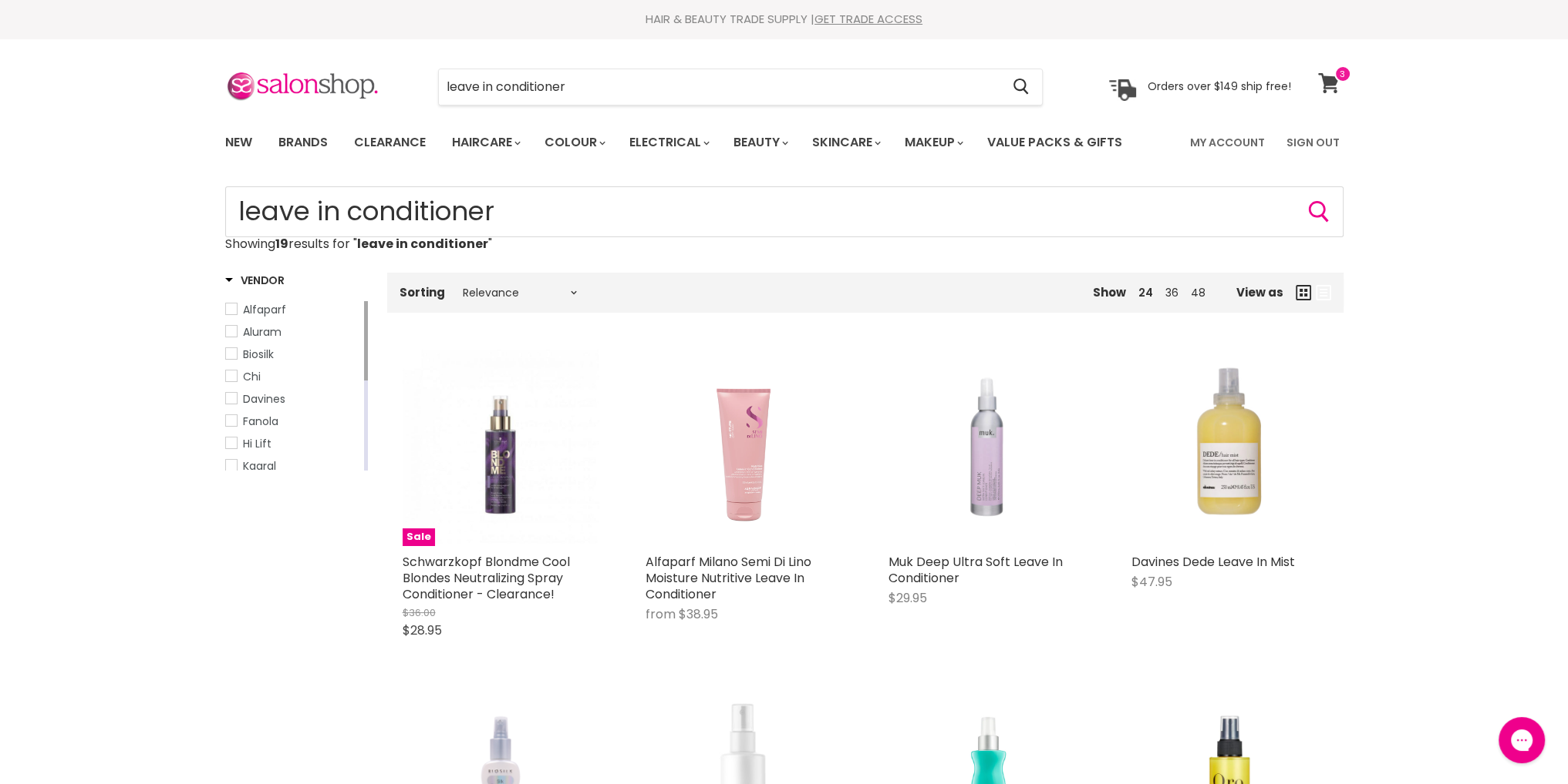
click at [1338, 72] on span at bounding box center [1342, 74] width 17 height 17
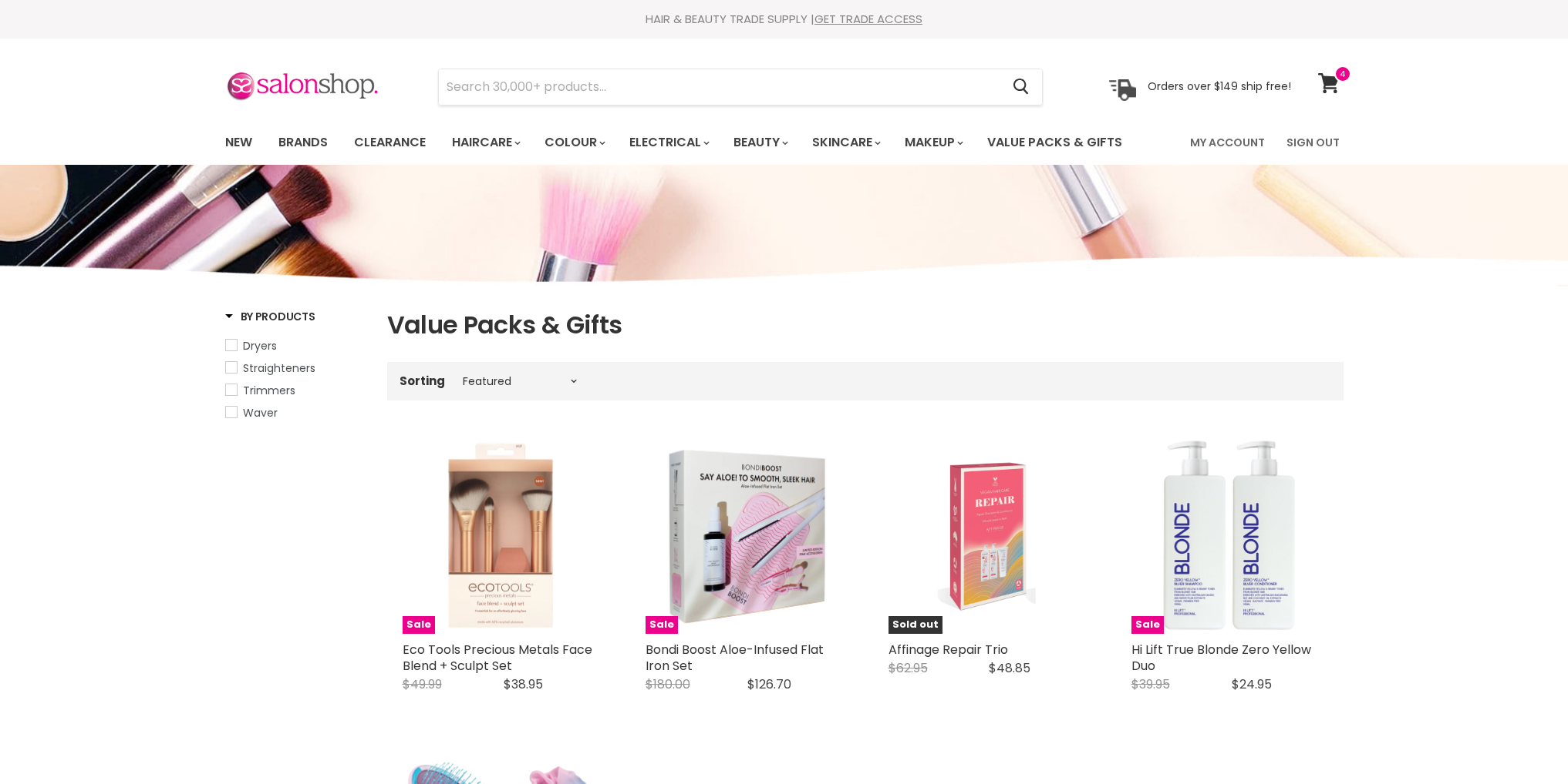
select select "manual"
click at [469, 380] on select "Best selling Featured Price, low to high Price, high to low Alphabetically, A-Z…" at bounding box center [519, 381] width 129 height 13
click at [435, 379] on label "Sorting" at bounding box center [421, 381] width 45 height 13
click at [1336, 76] on span at bounding box center [1342, 74] width 17 height 17
